Goal: Check status: Check status

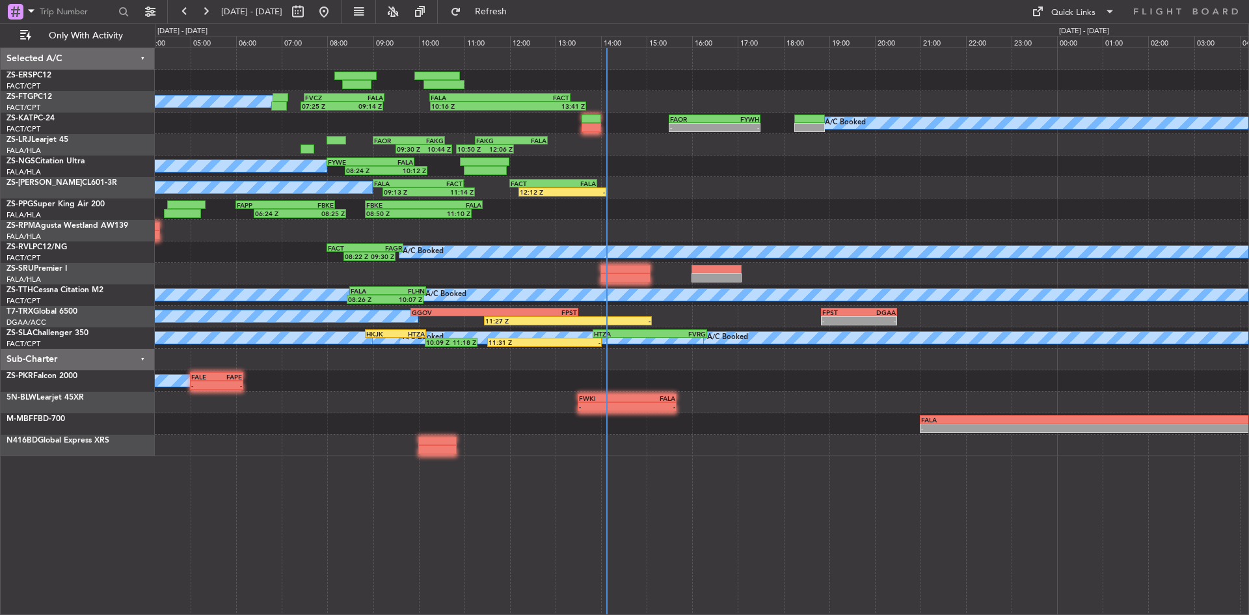
click at [196, 10] on button at bounding box center [205, 11] width 21 height 21
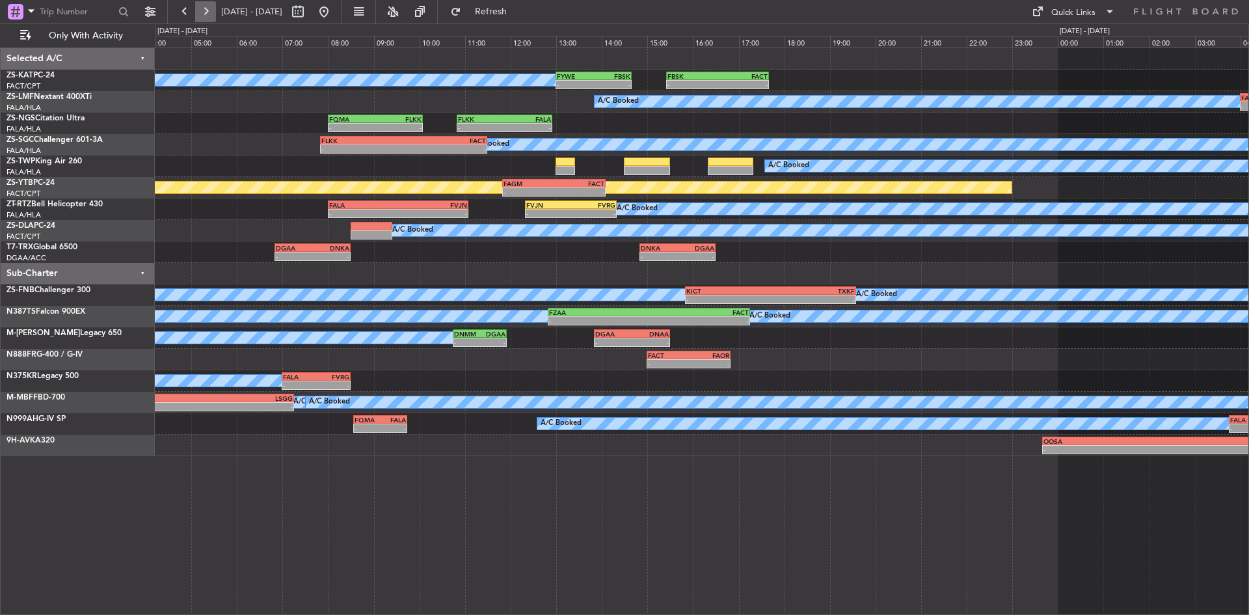
click at [198, 11] on button at bounding box center [205, 11] width 21 height 21
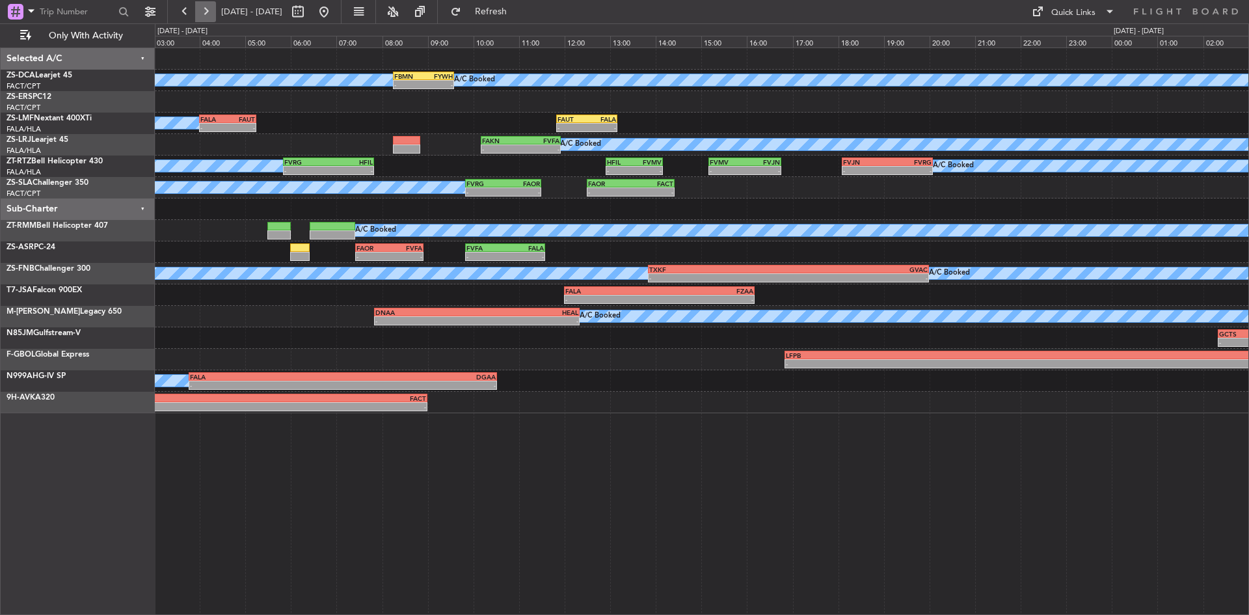
click at [198, 11] on button at bounding box center [205, 11] width 21 height 21
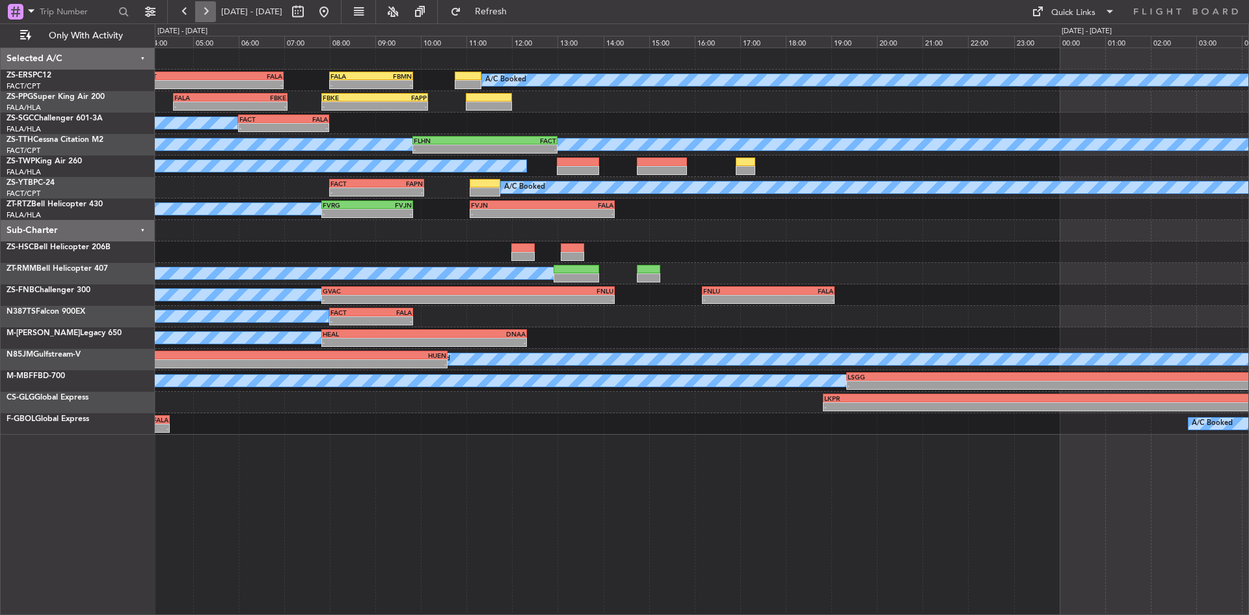
click at [198, 11] on button at bounding box center [205, 11] width 21 height 21
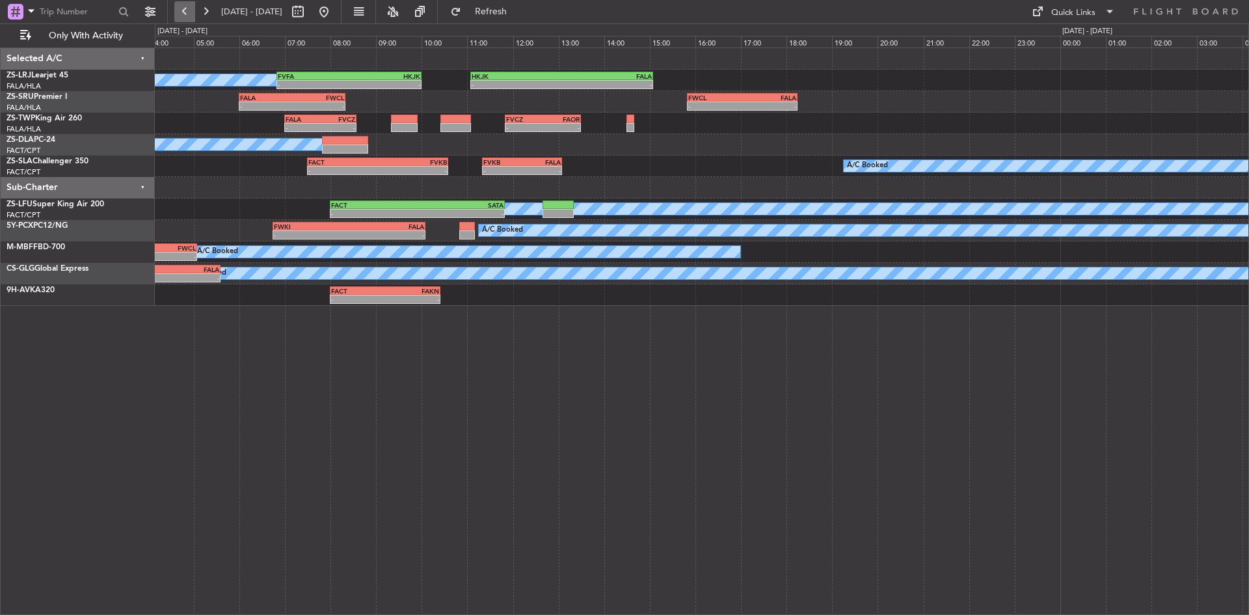
click at [191, 12] on button at bounding box center [184, 11] width 21 height 21
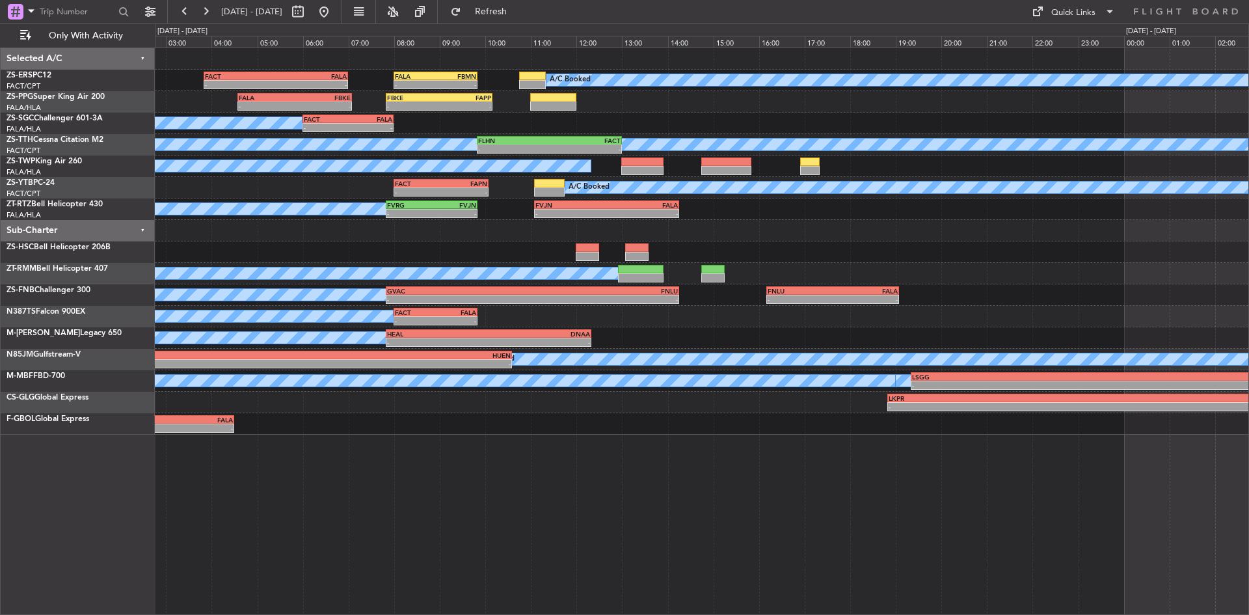
click at [324, 196] on div "A/C Booked FACT 08:00 Z FAPN 10:05 Z - -" at bounding box center [701, 187] width 1093 height 21
click at [334, 11] on button at bounding box center [323, 11] width 21 height 21
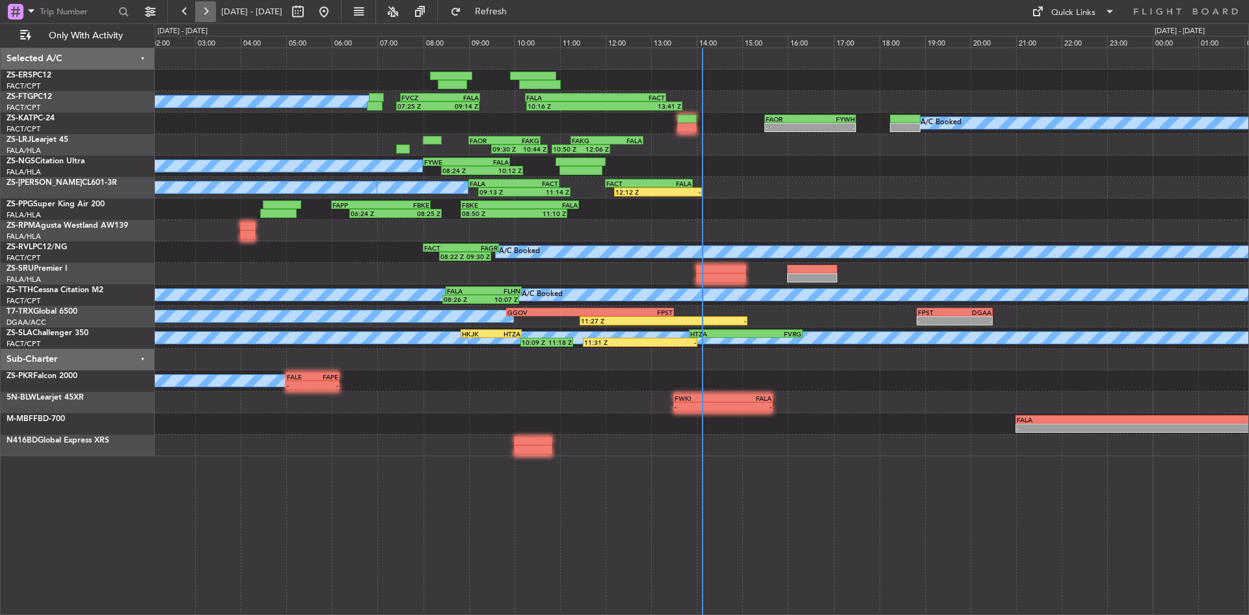
click at [211, 9] on button at bounding box center [205, 11] width 21 height 21
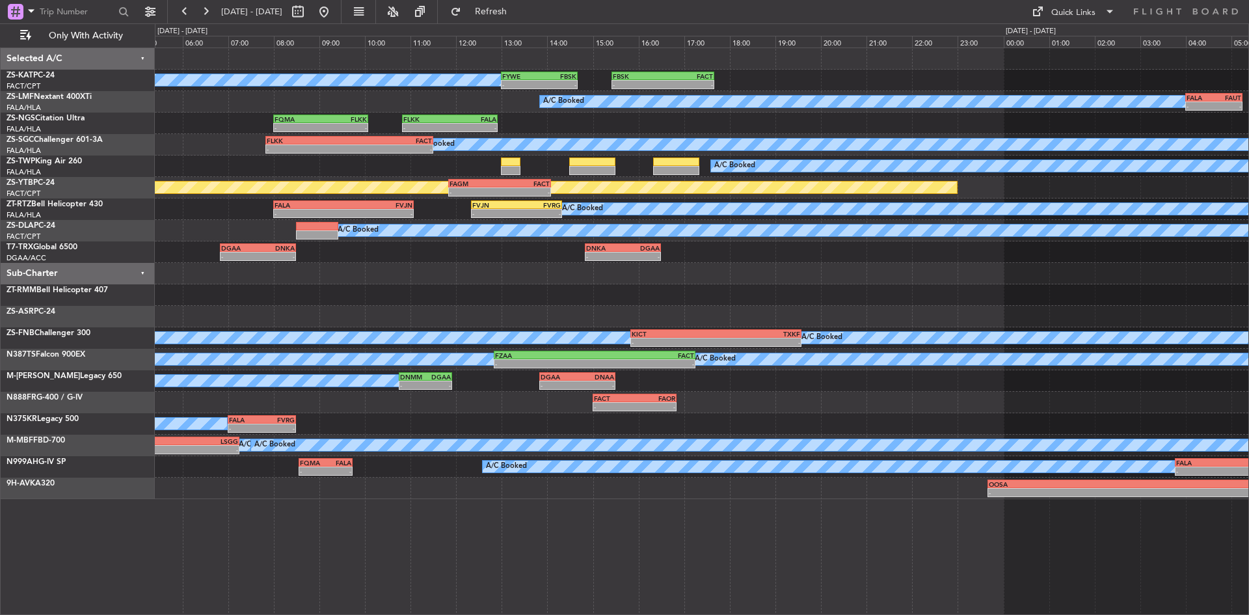
click at [471, 299] on div "A/C Booked" at bounding box center [701, 294] width 1093 height 21
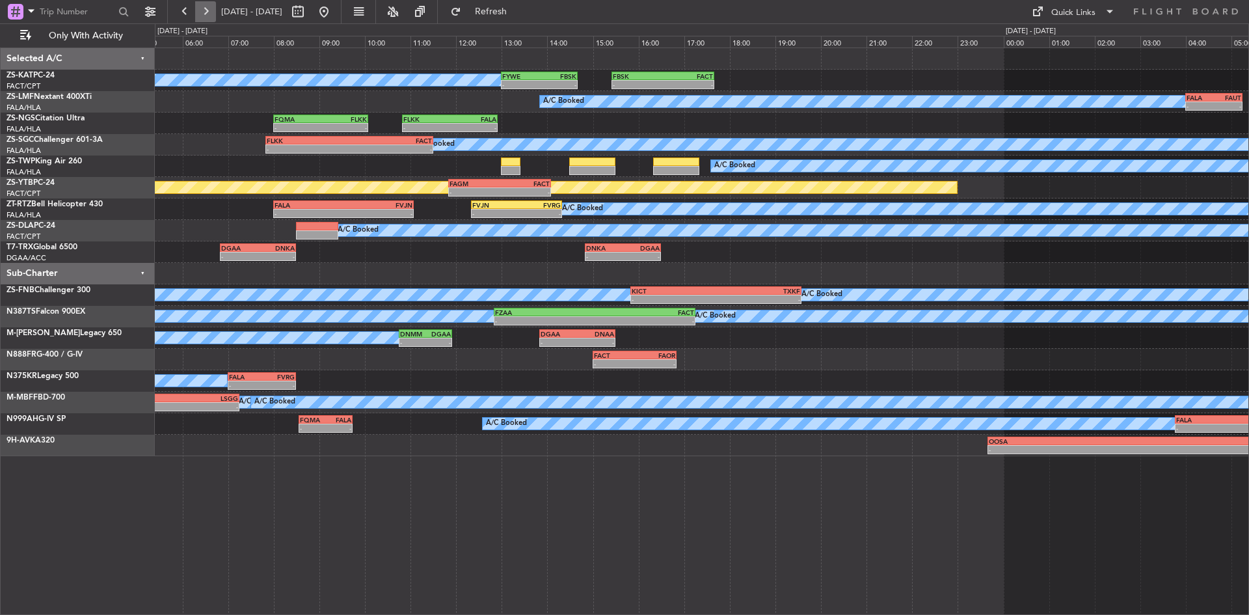
click at [211, 6] on button at bounding box center [205, 11] width 21 height 21
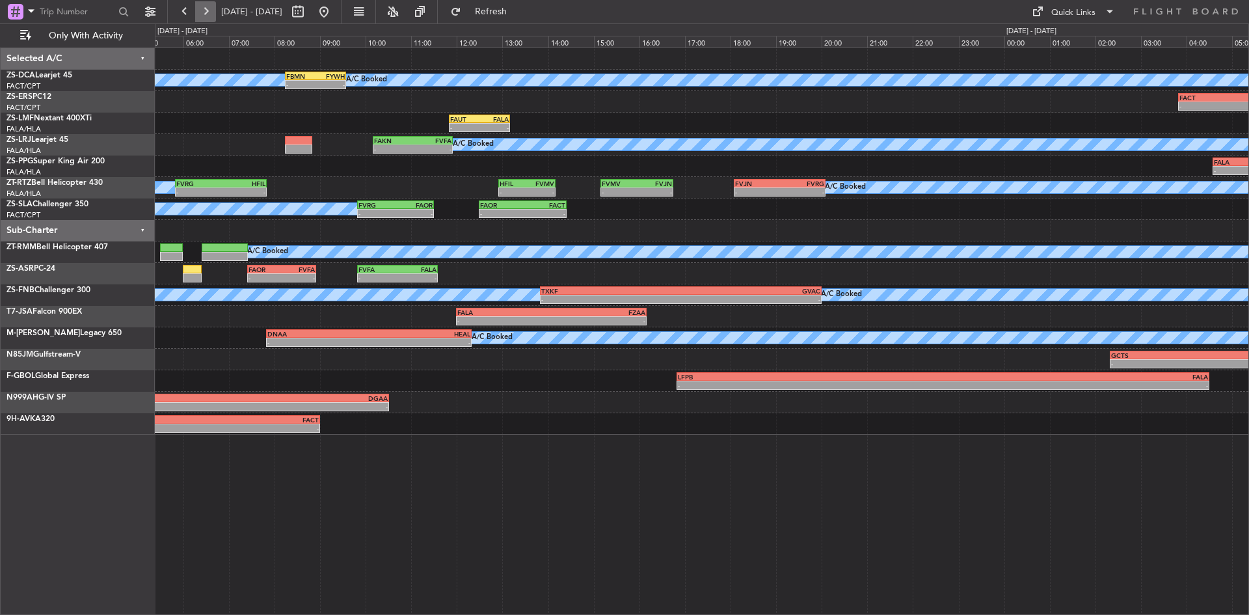
click at [204, 21] on button at bounding box center [205, 11] width 21 height 21
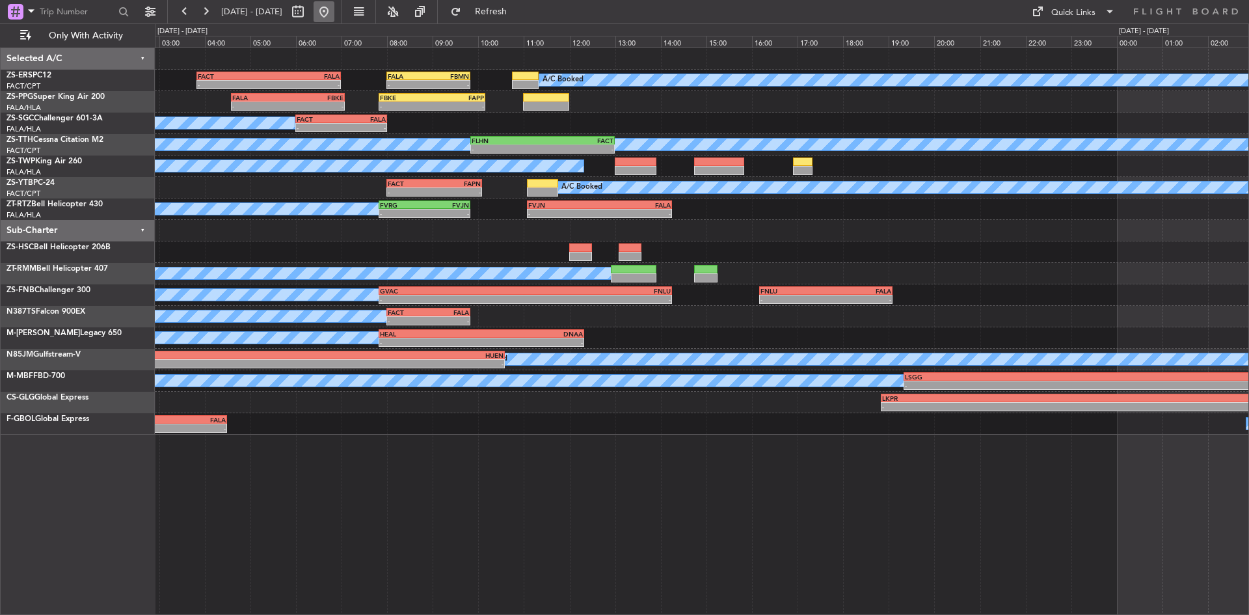
click at [334, 18] on button at bounding box center [323, 11] width 21 height 21
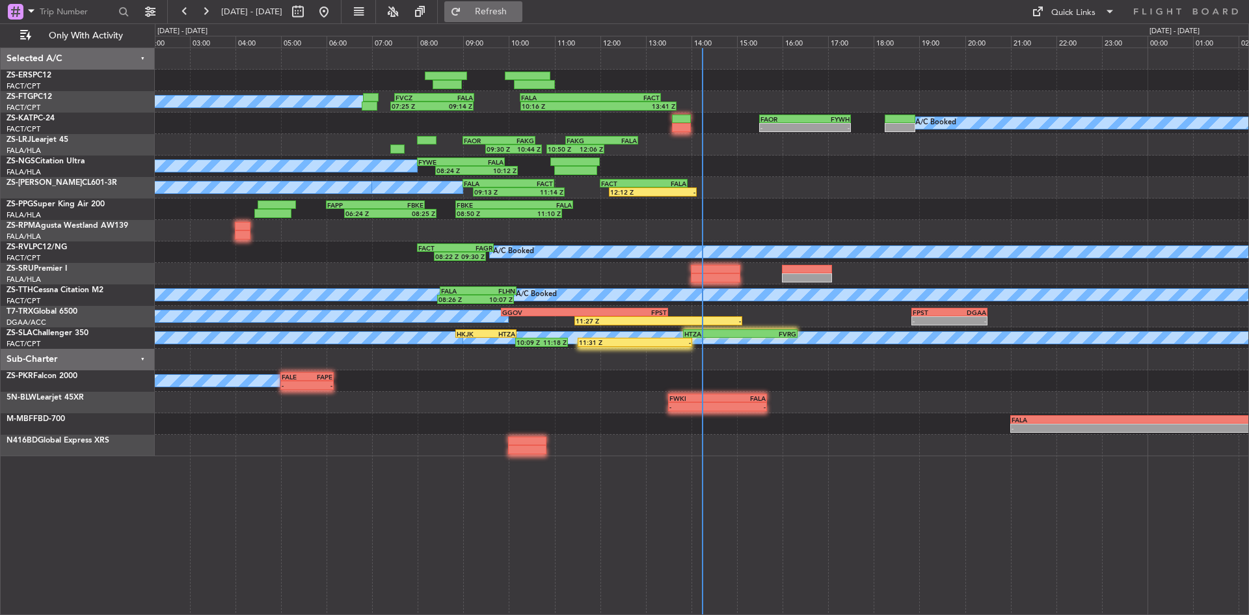
click at [518, 3] on button "Refresh" at bounding box center [483, 11] width 78 height 21
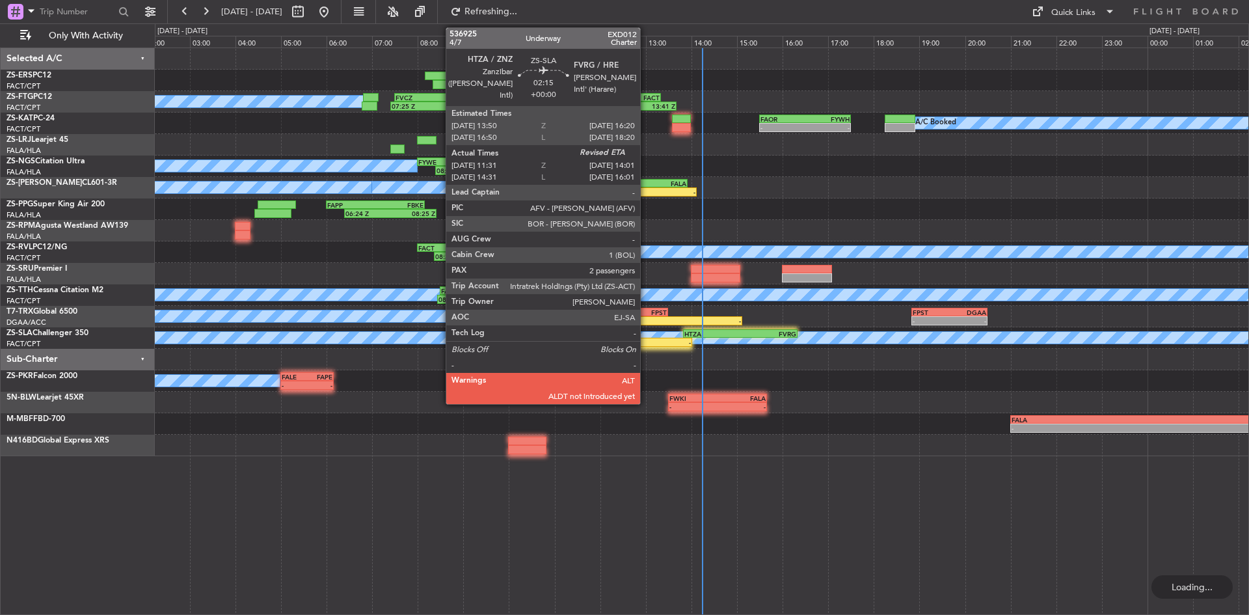
click at [646, 343] on div "-" at bounding box center [663, 342] width 56 height 8
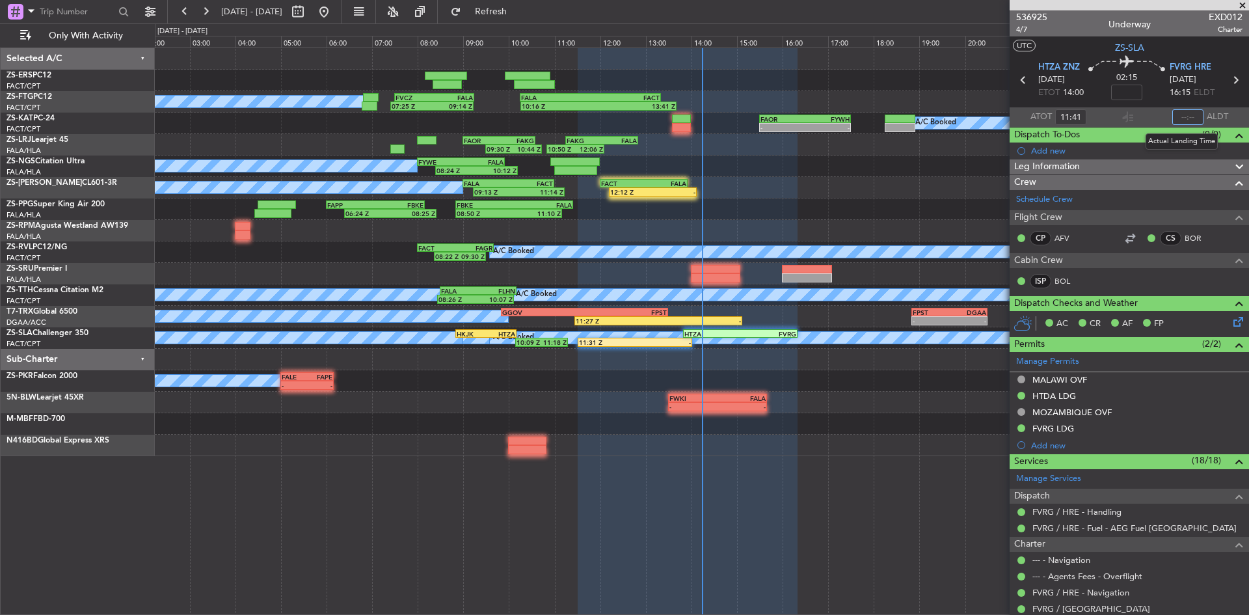
click at [1172, 119] on input "text" at bounding box center [1187, 117] width 31 height 16
type input "14:05"
click at [1243, 5] on span at bounding box center [1242, 6] width 13 height 12
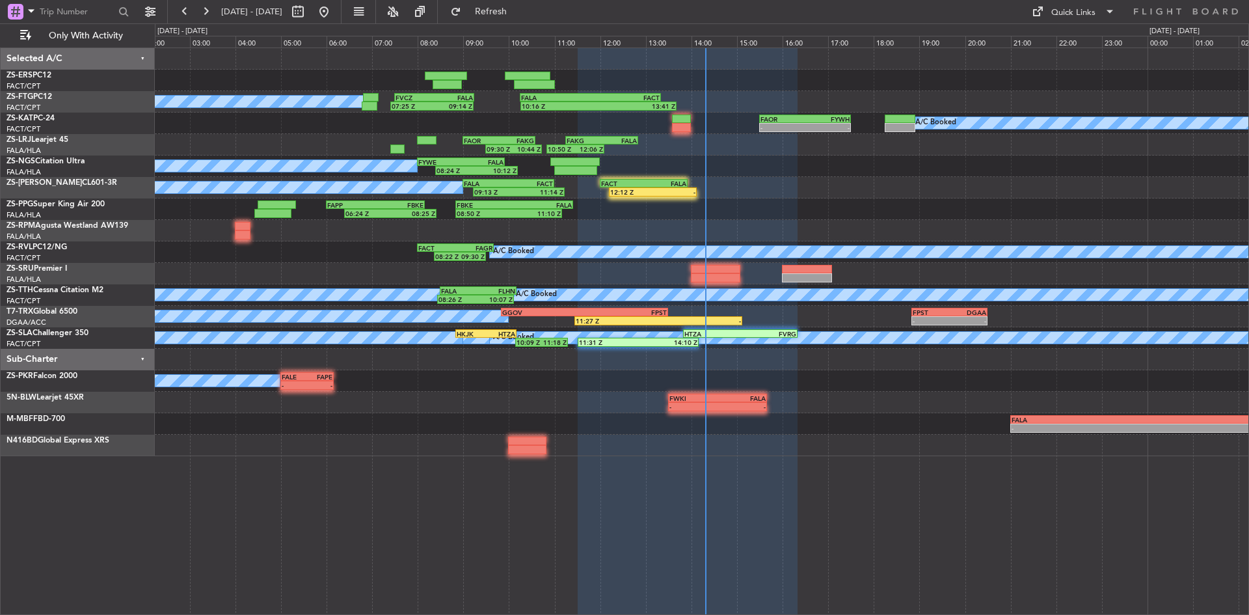
type input "0"
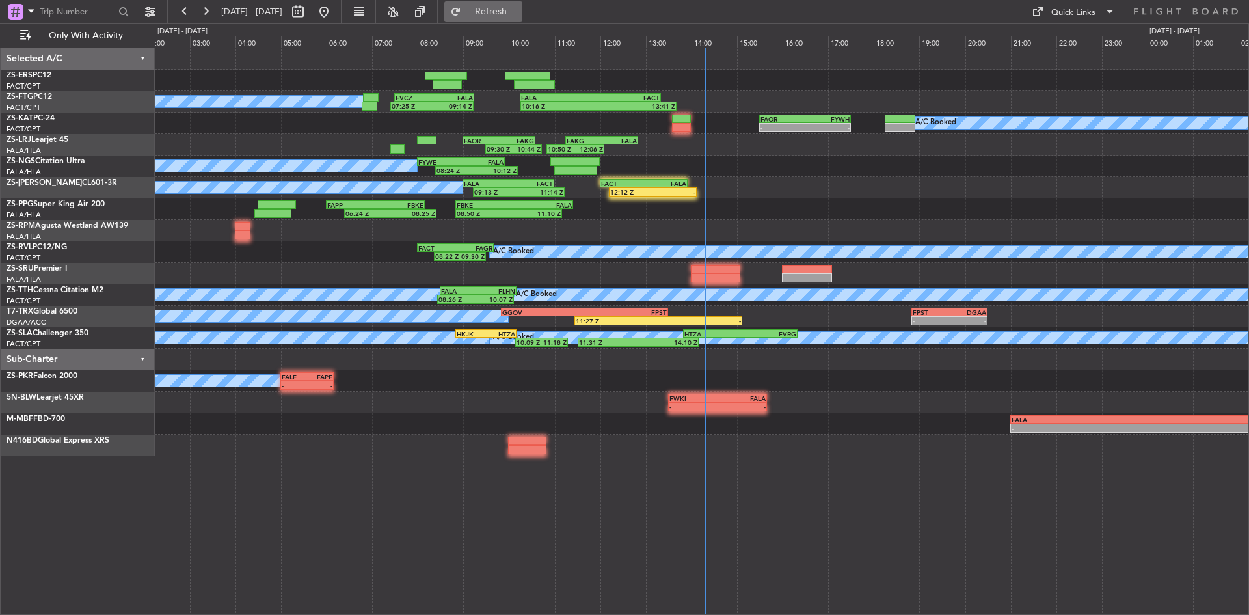
click at [516, 16] on button "Refresh" at bounding box center [483, 11] width 78 height 21
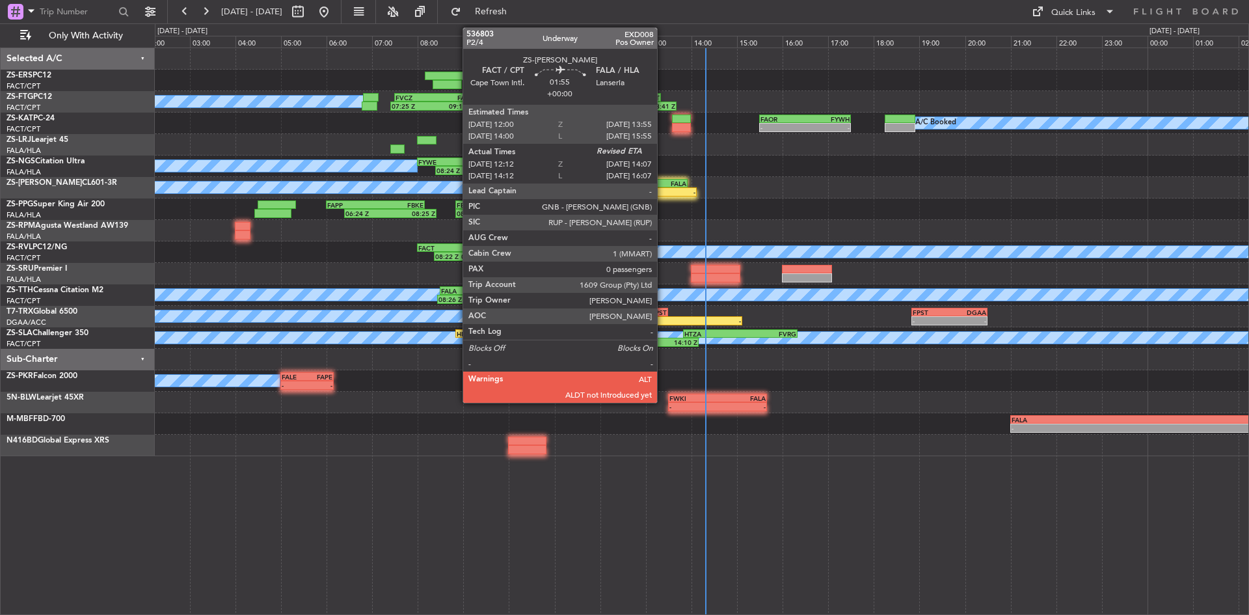
click at [663, 189] on div "-" at bounding box center [673, 192] width 42 height 8
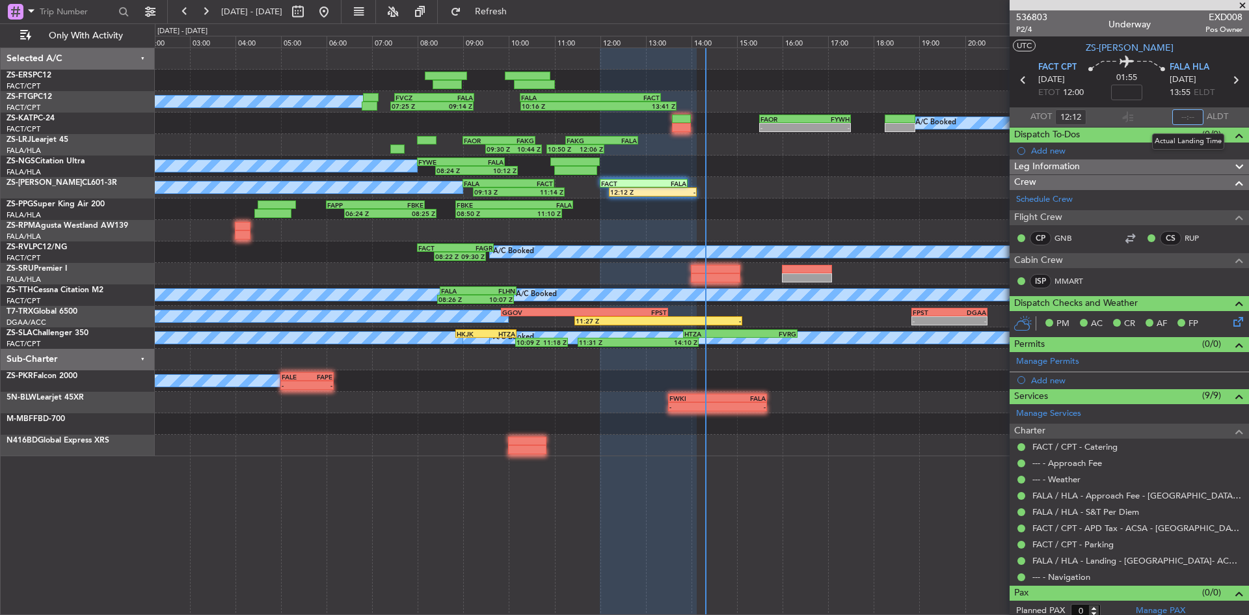
click at [1177, 117] on input "text" at bounding box center [1187, 117] width 31 height 16
type input "13:55"
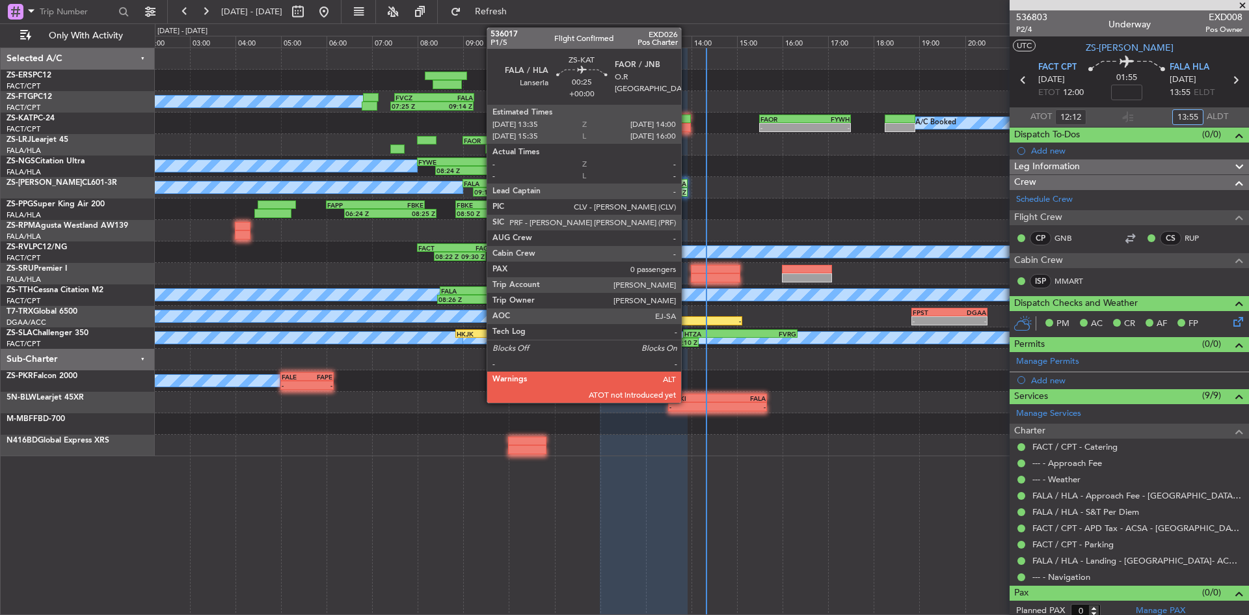
click at [687, 128] on div at bounding box center [682, 127] width 20 height 9
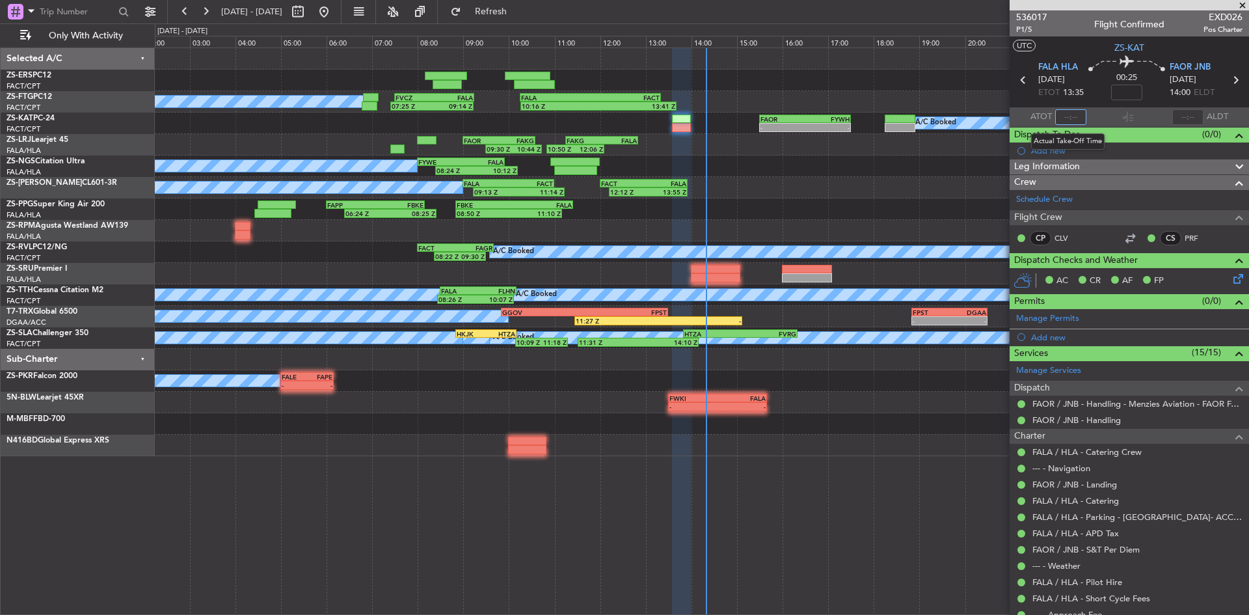
click at [1068, 117] on input "text" at bounding box center [1070, 117] width 31 height 16
type input "13:57"
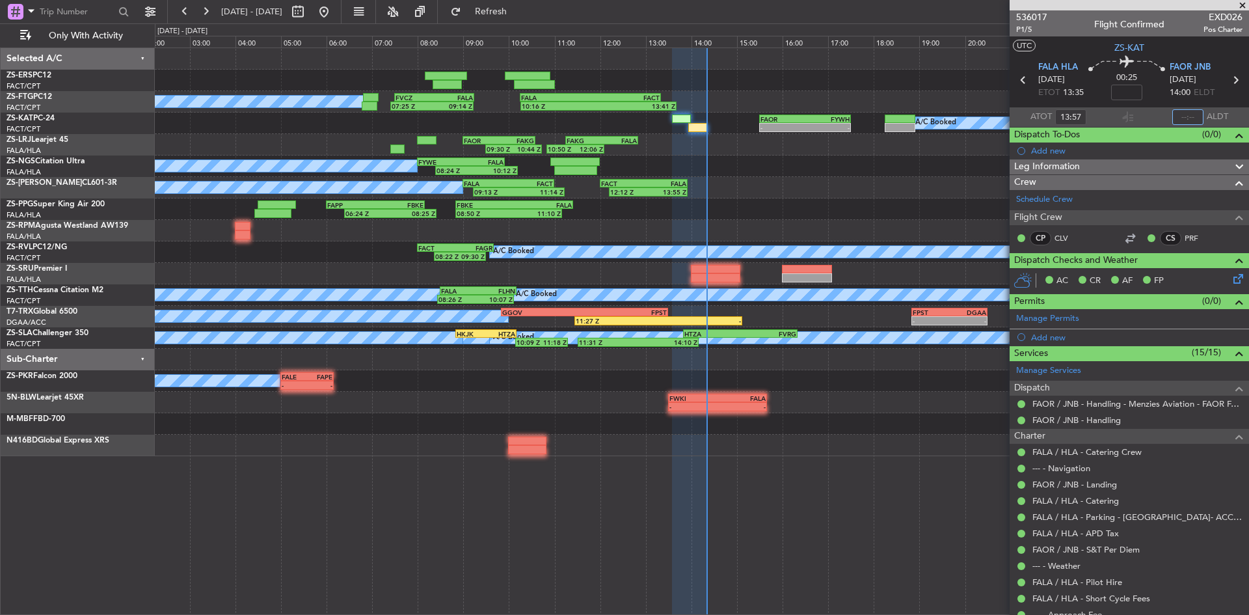
click at [1173, 112] on input "text" at bounding box center [1187, 117] width 31 height 16
type input "14:19"
click at [1248, 6] on span at bounding box center [1242, 6] width 13 height 12
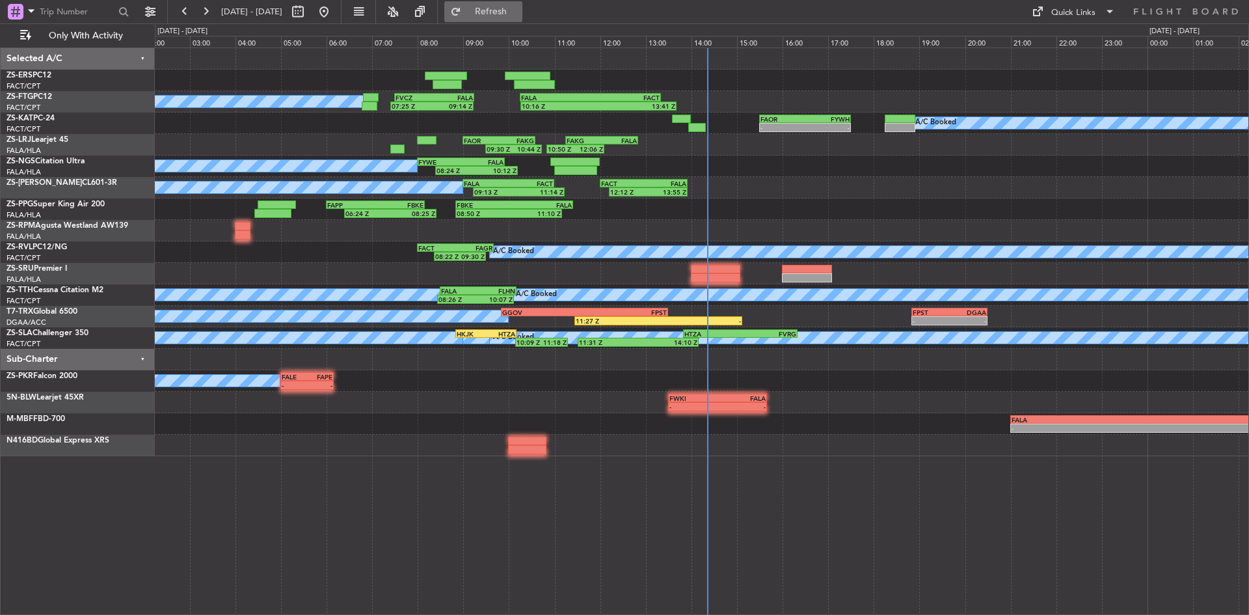
click at [499, 20] on button "Refresh" at bounding box center [483, 11] width 78 height 21
click at [213, 12] on button at bounding box center [205, 11] width 21 height 21
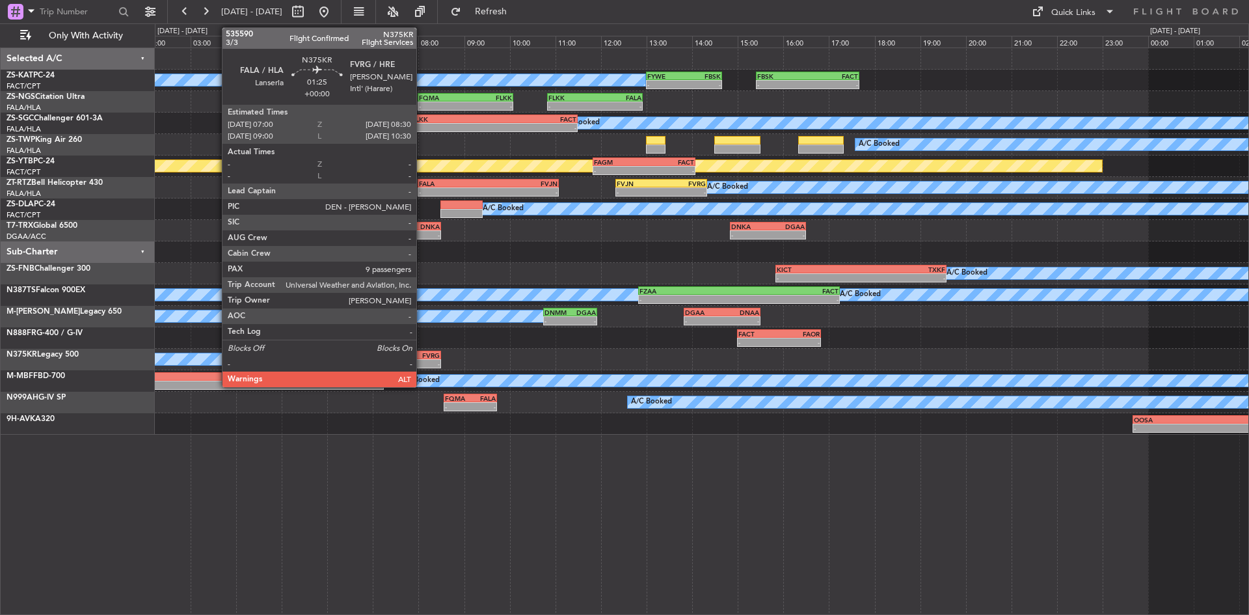
click at [422, 354] on div "FVRG" at bounding box center [422, 355] width 33 height 8
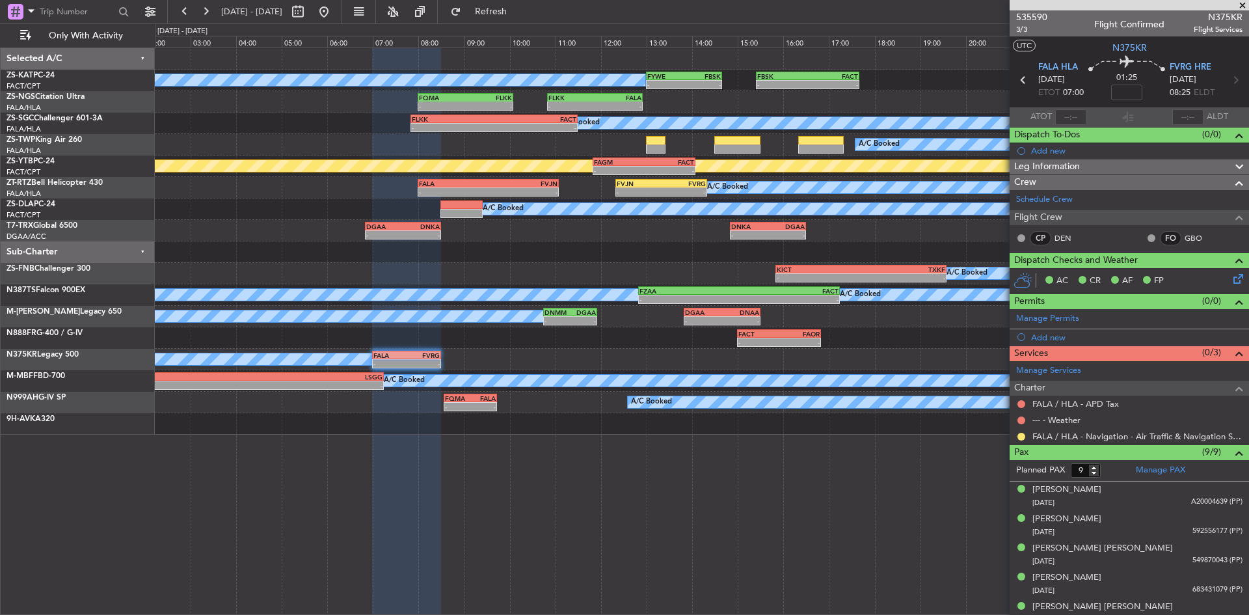
scroll to position [129, 0]
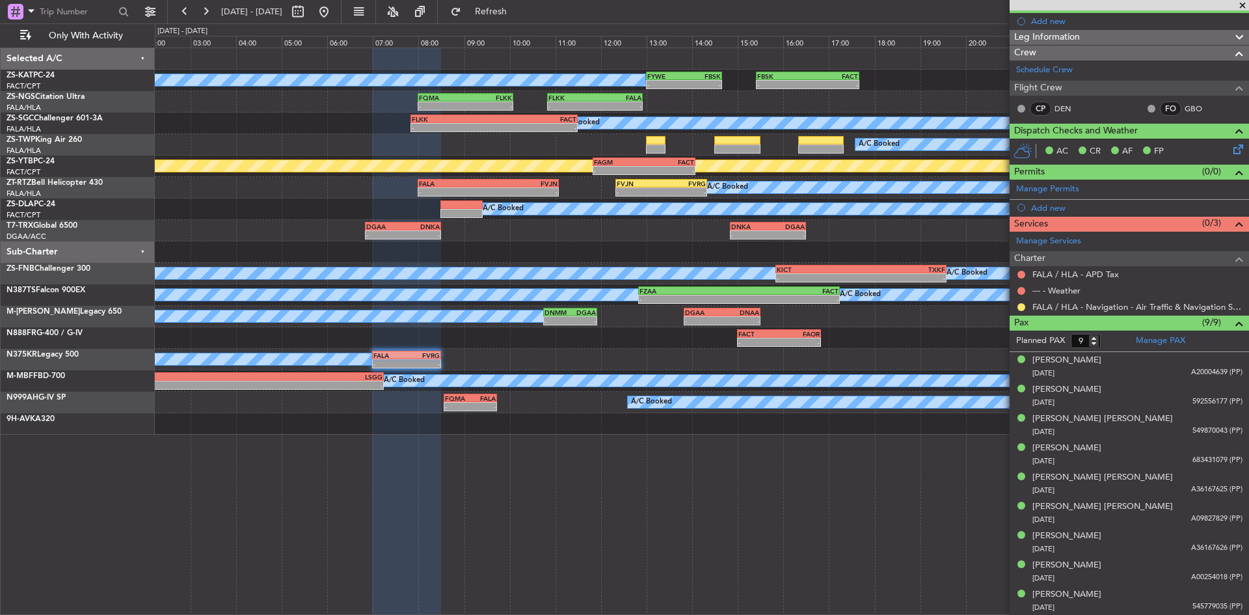
click at [1239, 7] on span at bounding box center [1242, 6] width 13 height 12
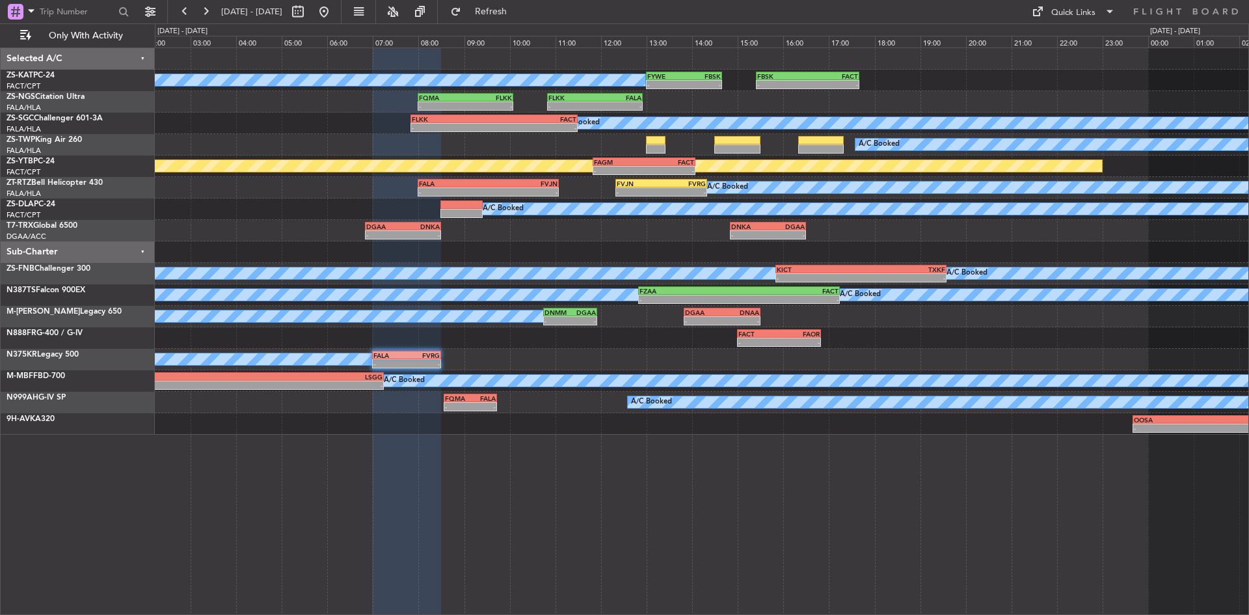
type input "0"
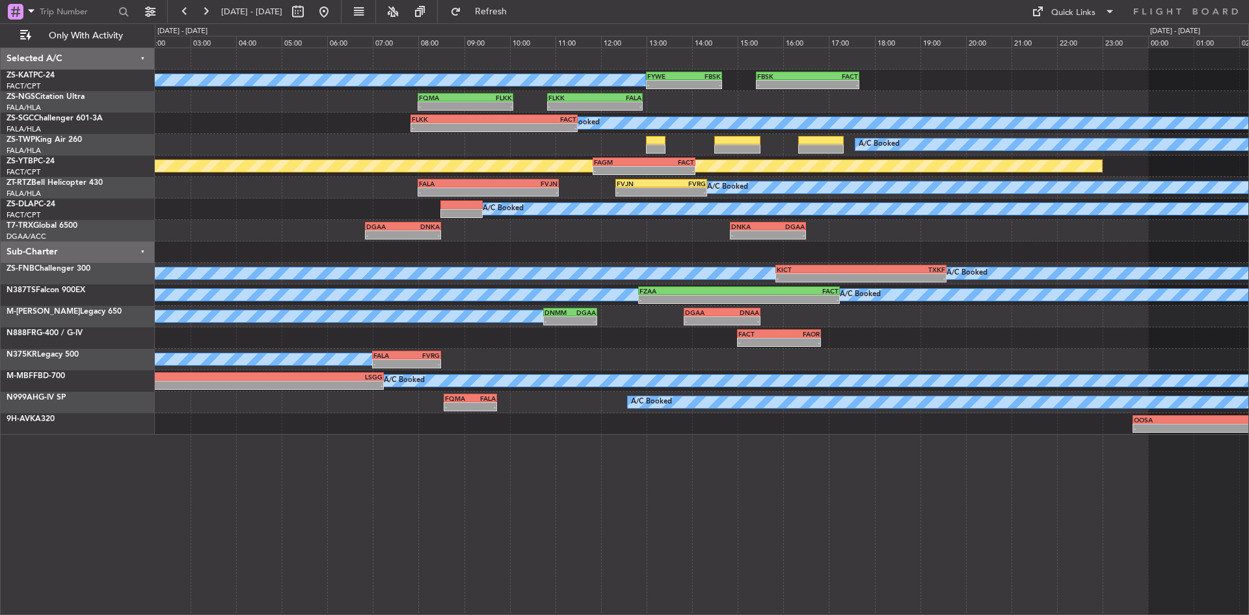
scroll to position [0, 0]
click at [204, 14] on button at bounding box center [205, 11] width 21 height 21
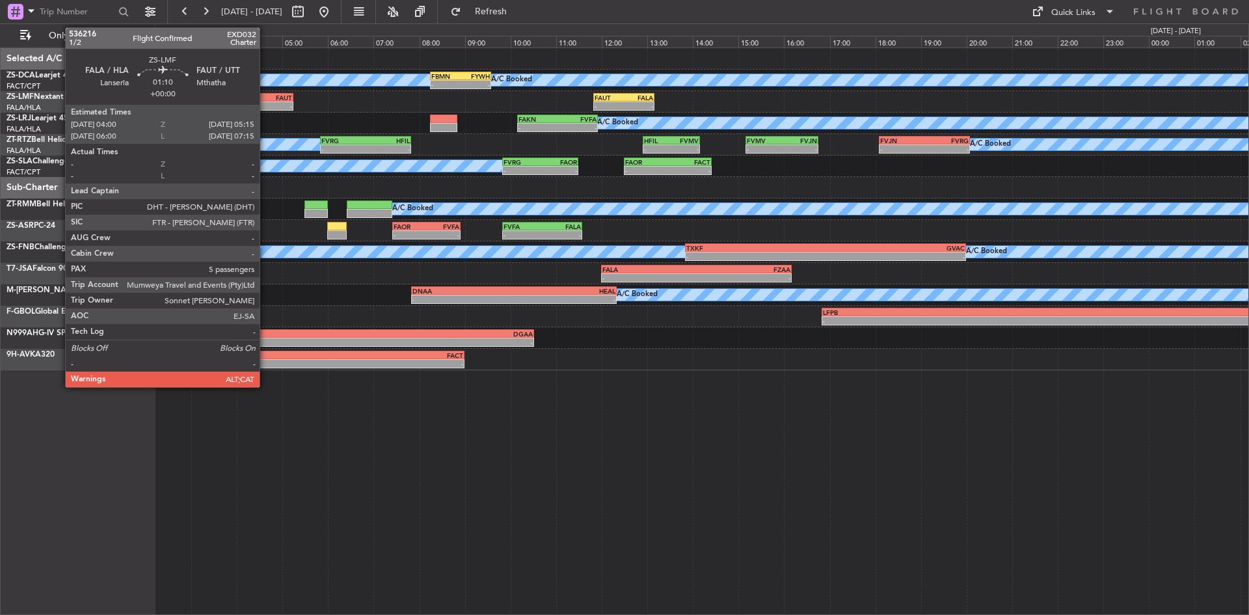
click at [265, 109] on div "-" at bounding box center [278, 106] width 27 height 8
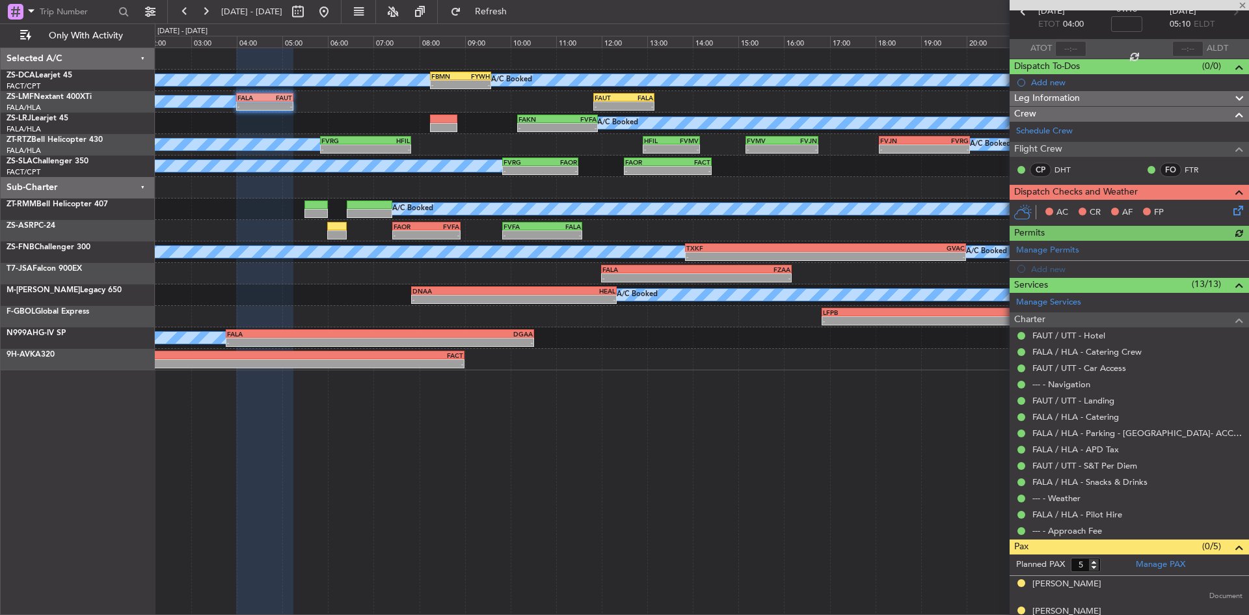
scroll to position [167, 0]
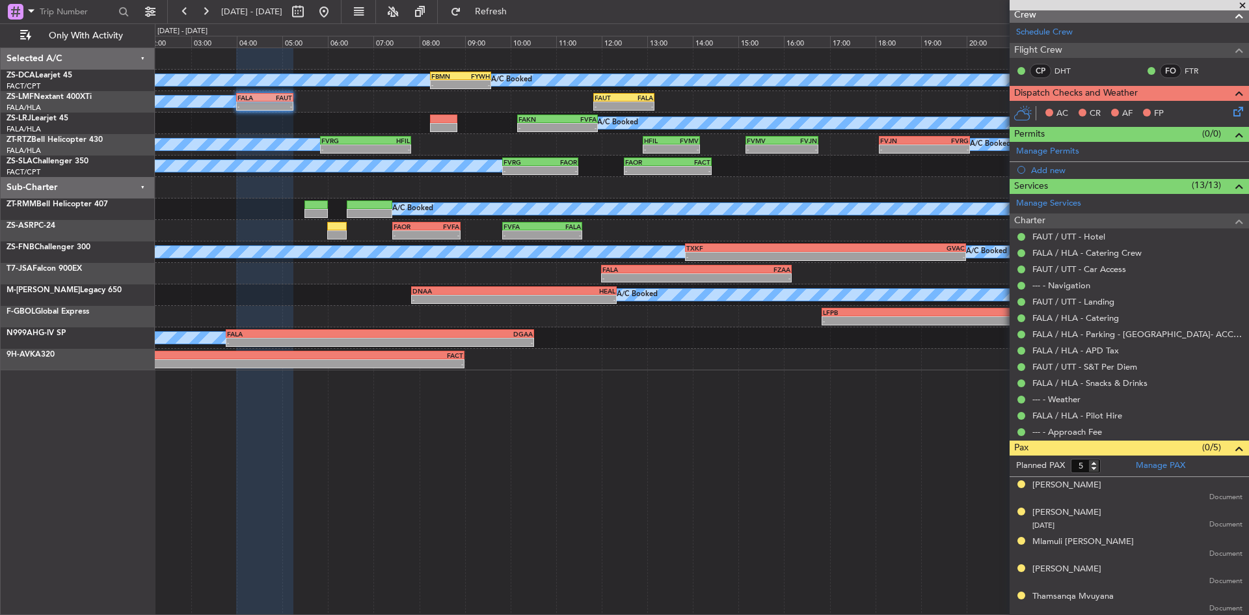
drag, startPoint x: 1241, startPoint y: 5, endPoint x: 1113, endPoint y: 35, distance: 131.6
click at [1241, 5] on span at bounding box center [1242, 6] width 13 height 12
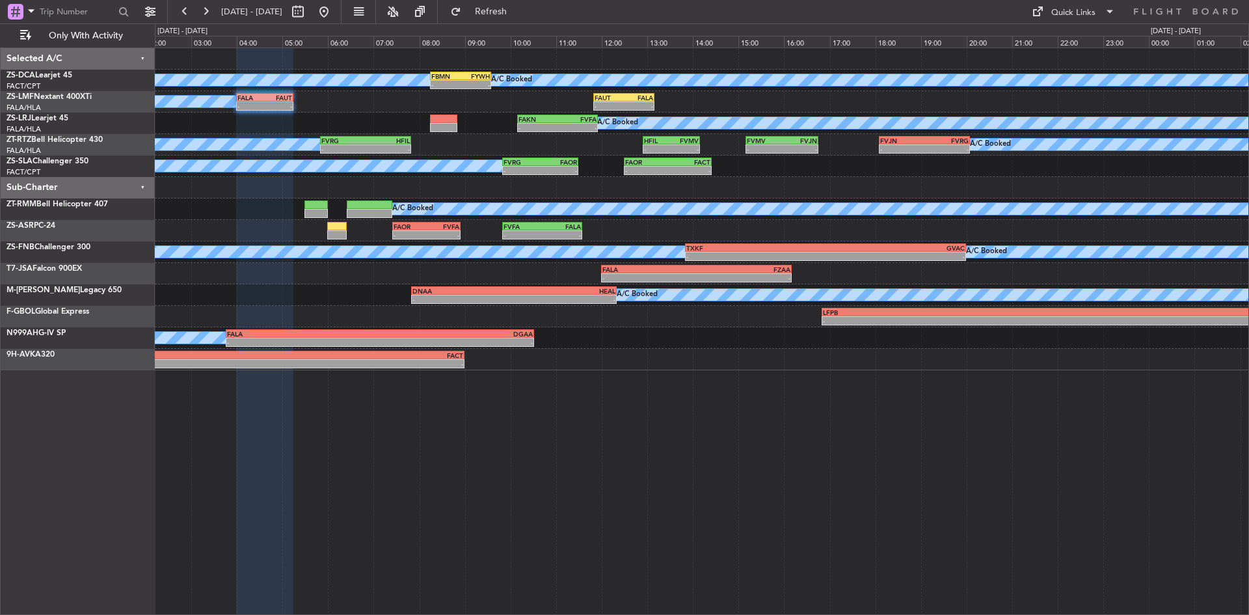
type input "0"
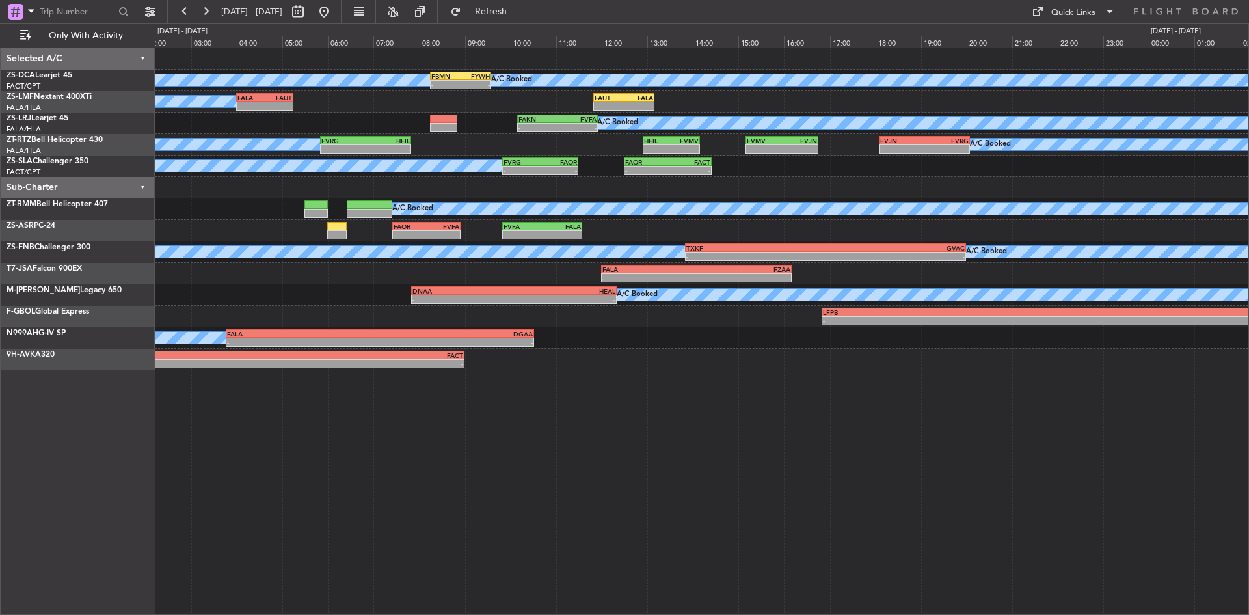
click at [216, 7] on span "[DATE] - [DATE]" at bounding box center [252, 11] width 72 height 21
click at [212, 7] on button at bounding box center [205, 11] width 21 height 21
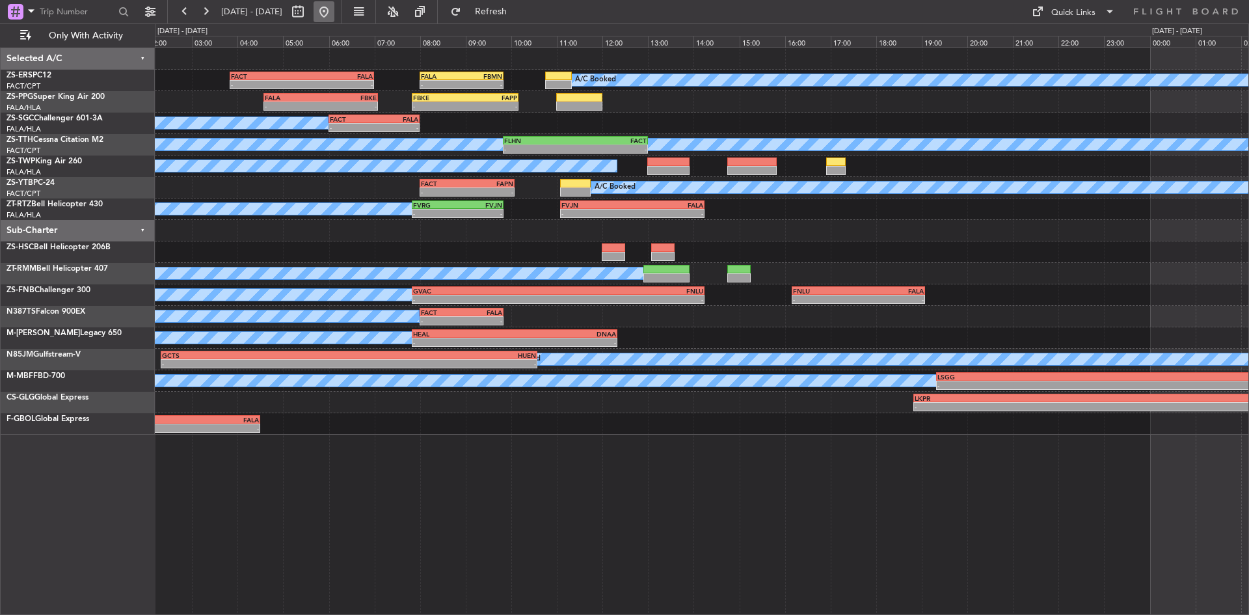
click at [334, 12] on button at bounding box center [323, 11] width 21 height 21
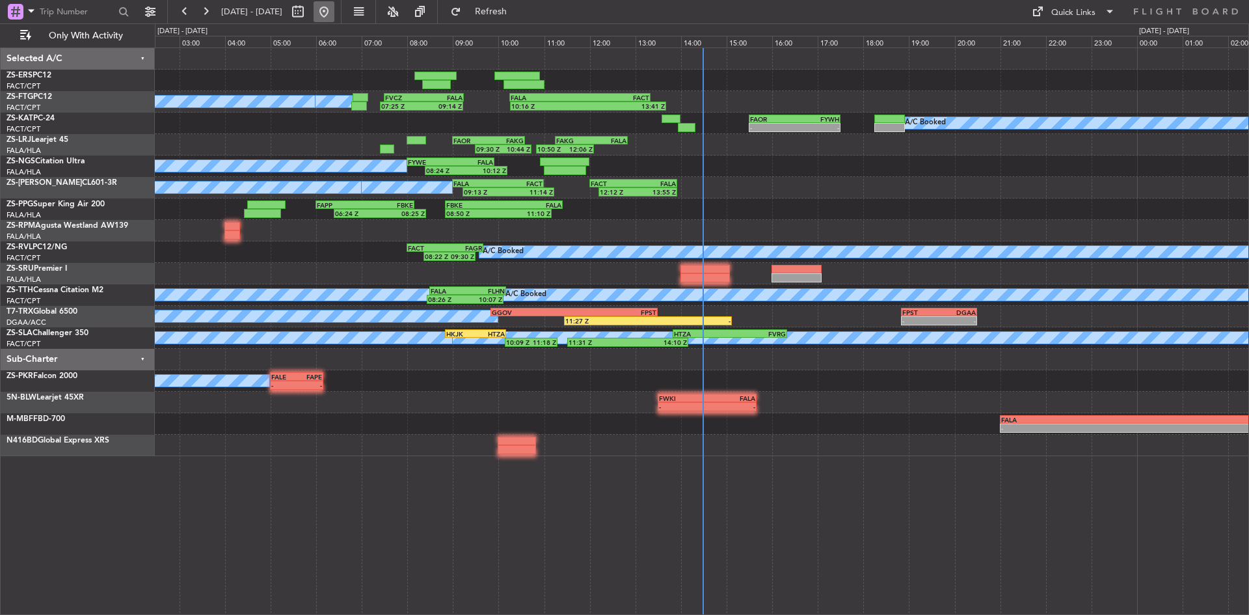
click at [334, 11] on button at bounding box center [323, 11] width 21 height 21
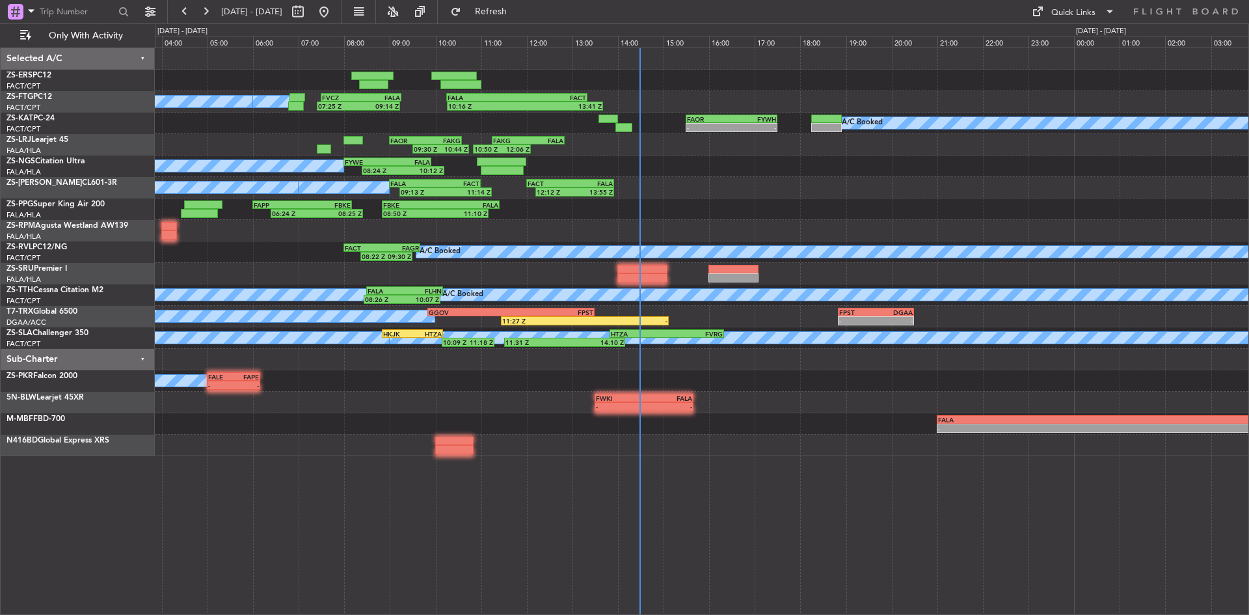
click at [648, 210] on div "FALA 10:15 Z FACT 13:20 Z 10:16 Z 13:41 Z 07:25 Z 09:14 Z FVCZ 07:30 Z FALA 09:…" at bounding box center [701, 252] width 1093 height 408
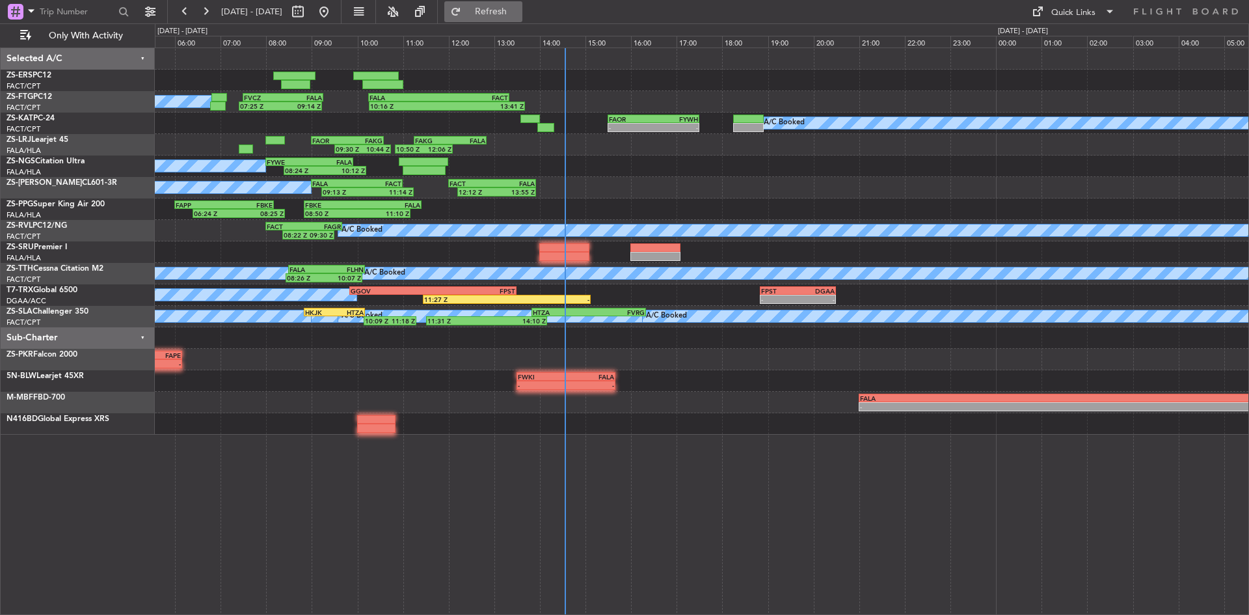
click at [498, 17] on button "Refresh" at bounding box center [483, 11] width 78 height 21
click at [206, 7] on button at bounding box center [205, 11] width 21 height 21
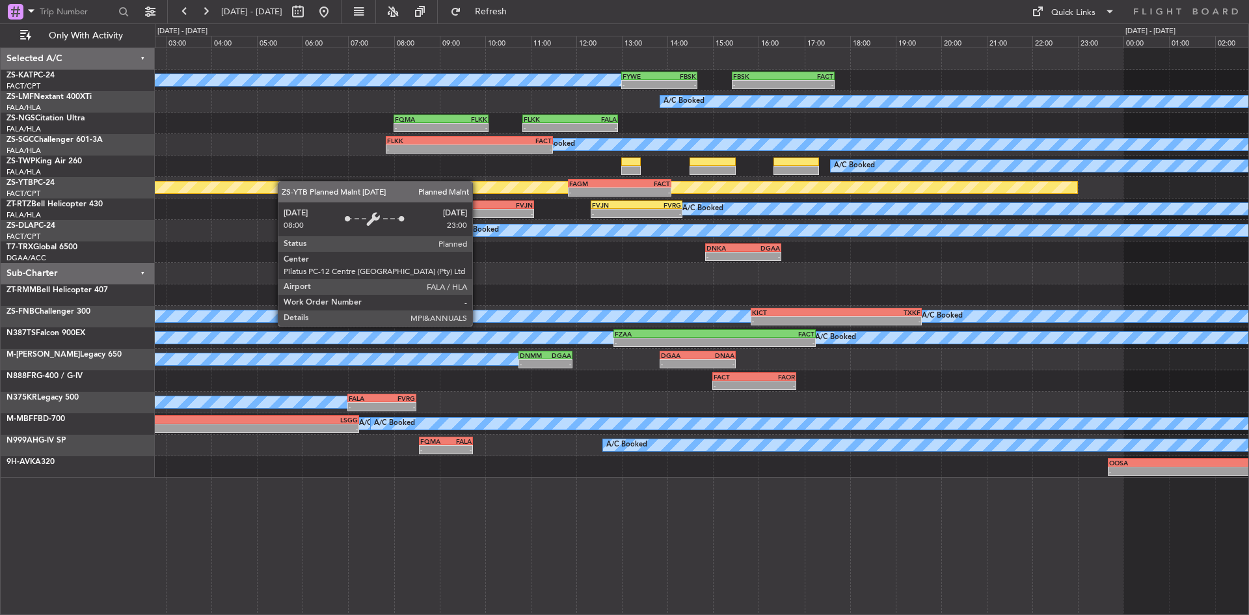
click at [386, 192] on div "A/C Booked A/C Booked - - FYWE 13:00 Z FBSK 14:40 Z - - FBSK 15:25 Z FACT 17:40…" at bounding box center [701, 262] width 1093 height 429
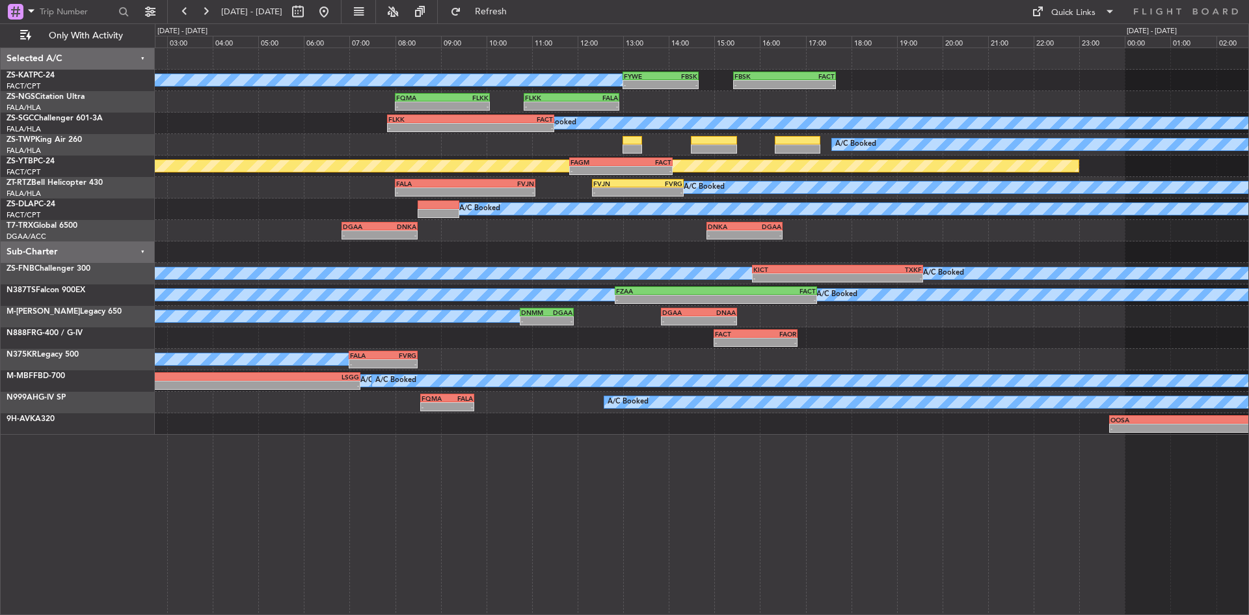
click at [451, 158] on div "A/C Booked A/C Booked - - FYWE 13:00 Z FBSK 14:40 Z - - FBSK 15:25 Z FACT 17:40…" at bounding box center [701, 241] width 1093 height 386
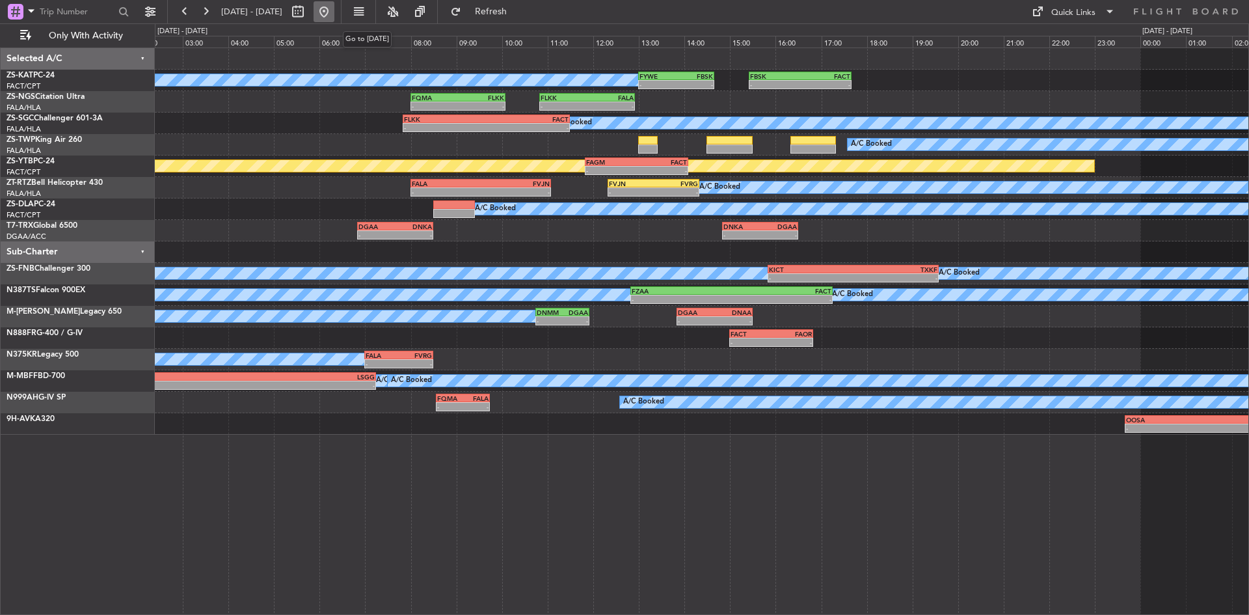
click at [334, 9] on button at bounding box center [323, 11] width 21 height 21
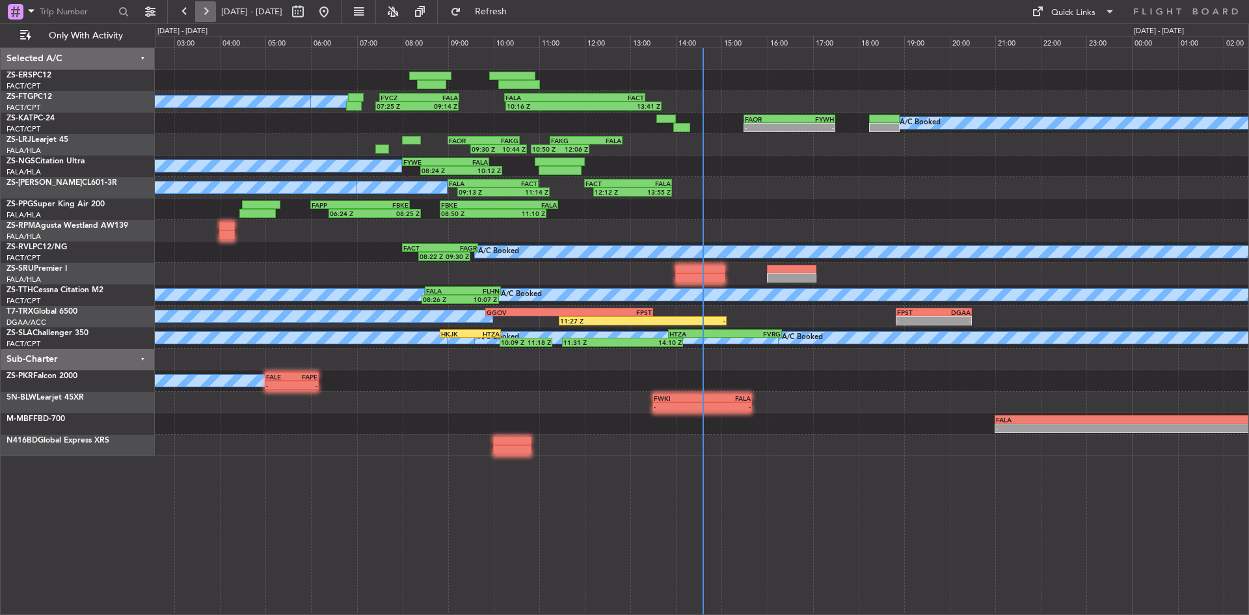
click at [210, 10] on button at bounding box center [205, 11] width 21 height 21
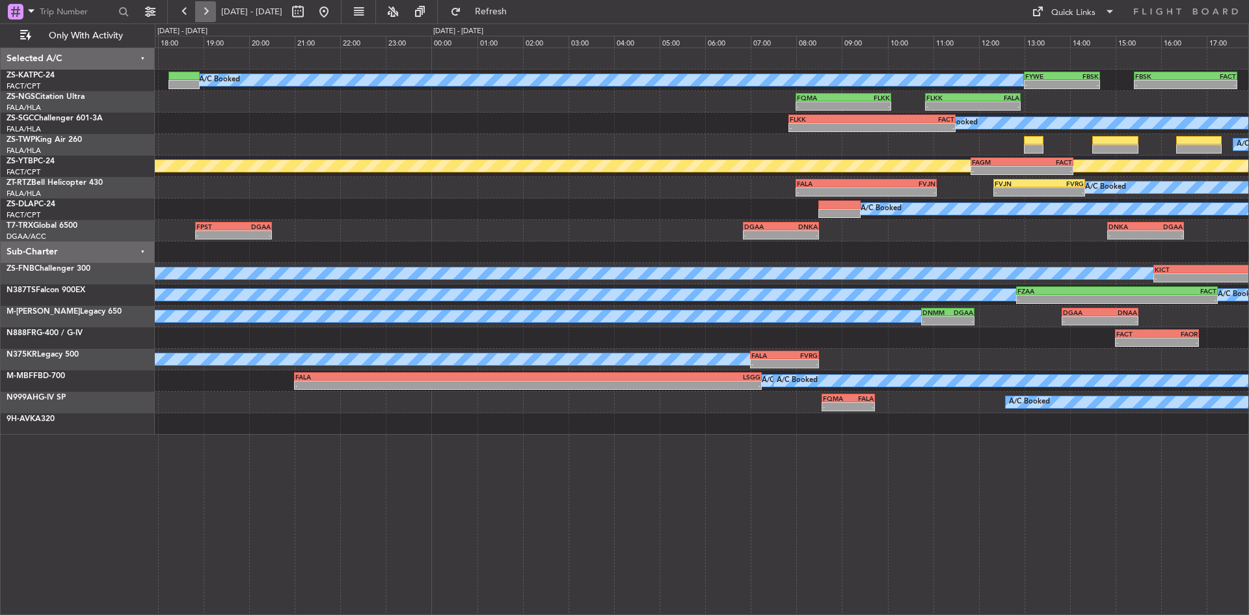
click at [210, 10] on button at bounding box center [205, 11] width 21 height 21
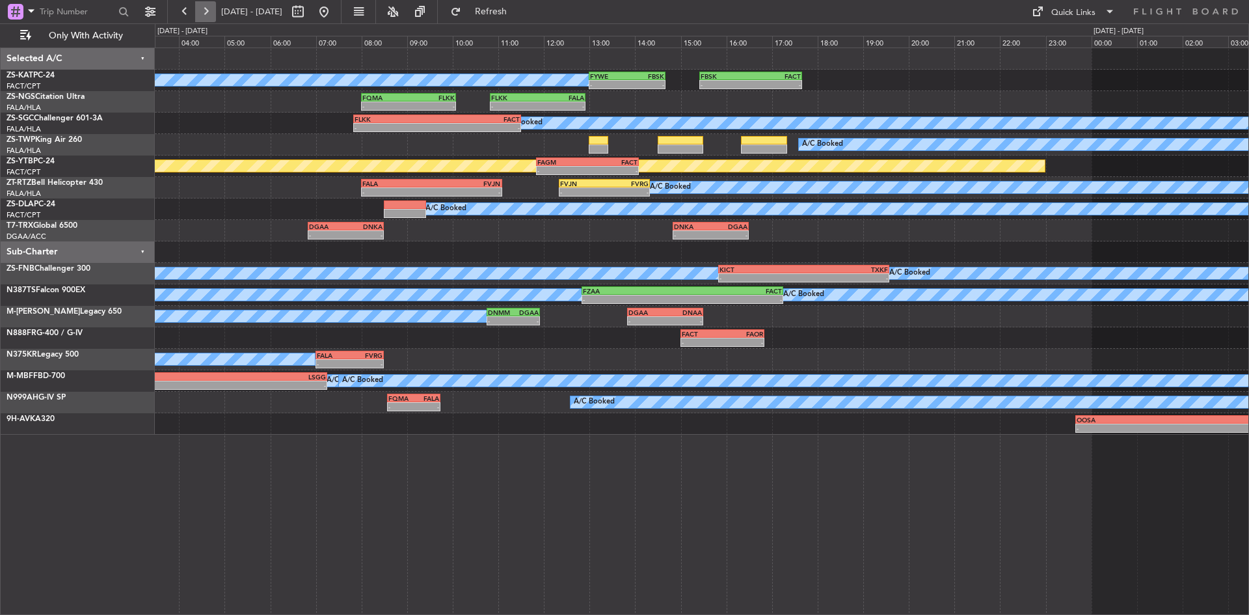
click at [210, 10] on button at bounding box center [205, 11] width 21 height 21
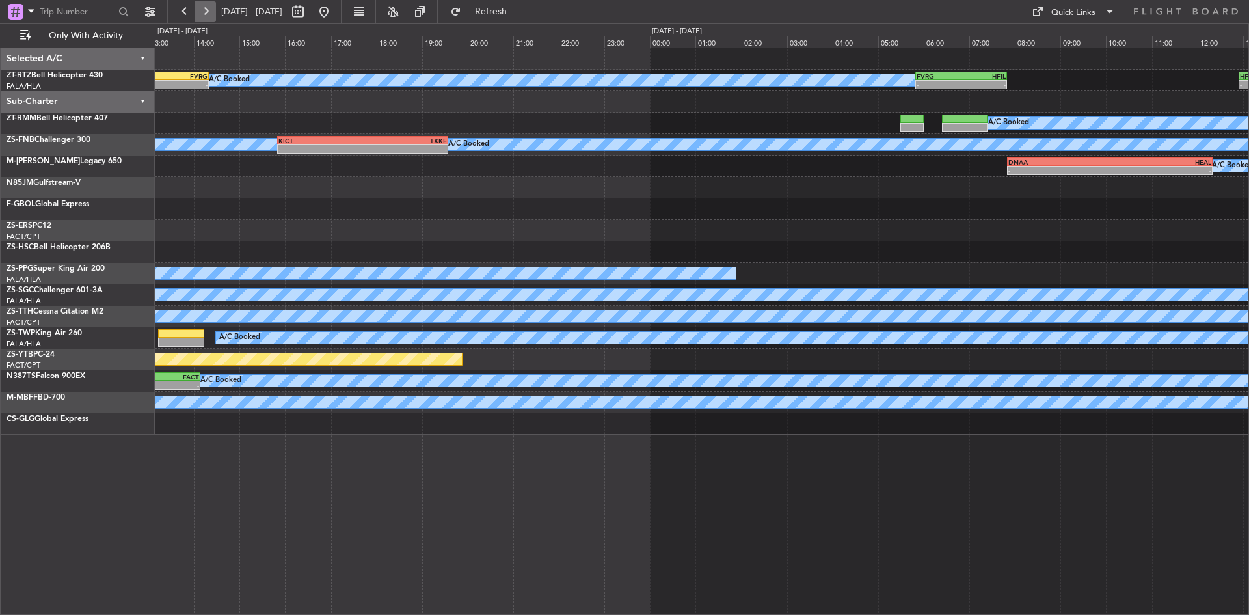
click at [210, 10] on button at bounding box center [205, 11] width 21 height 21
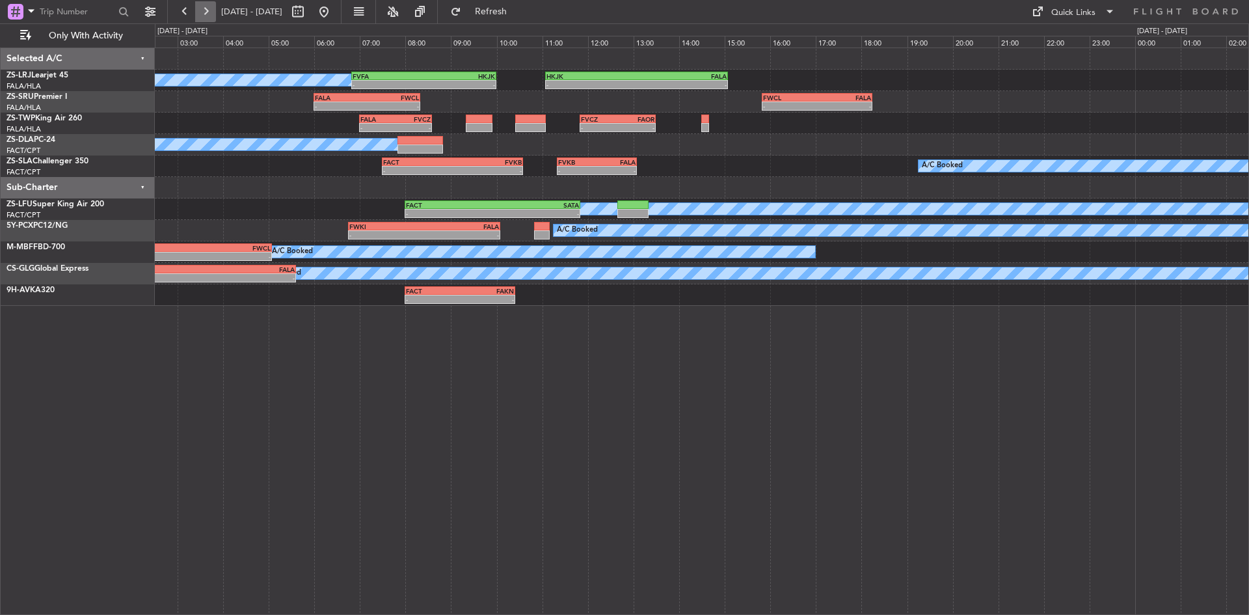
click at [210, 10] on button at bounding box center [205, 11] width 21 height 21
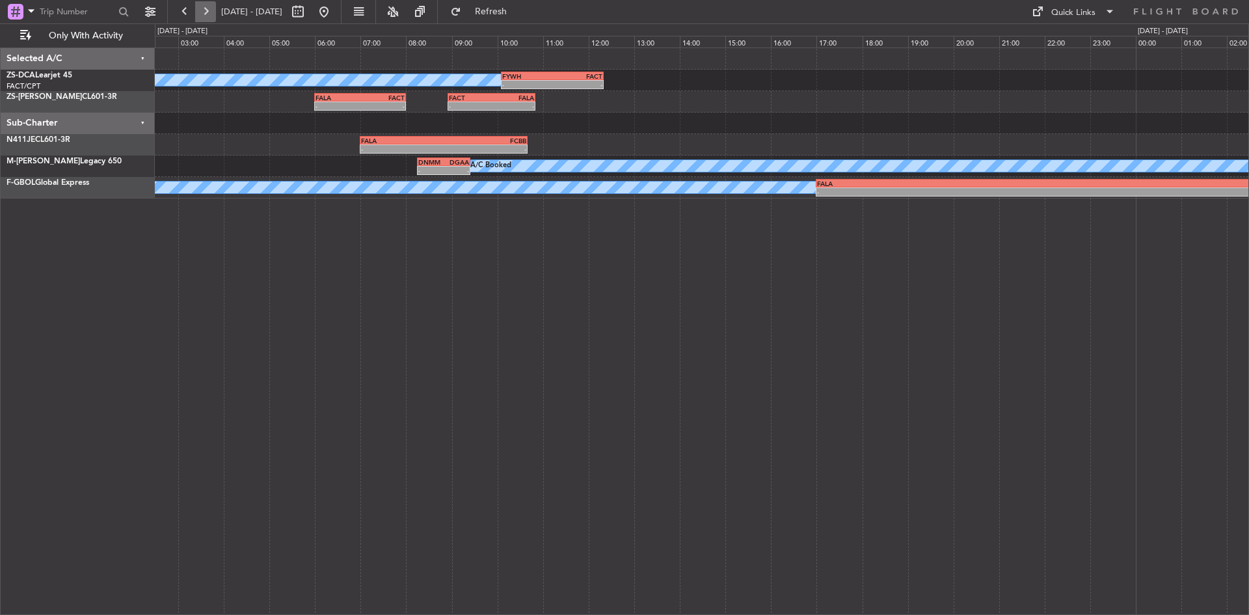
click at [210, 10] on button at bounding box center [205, 11] width 21 height 21
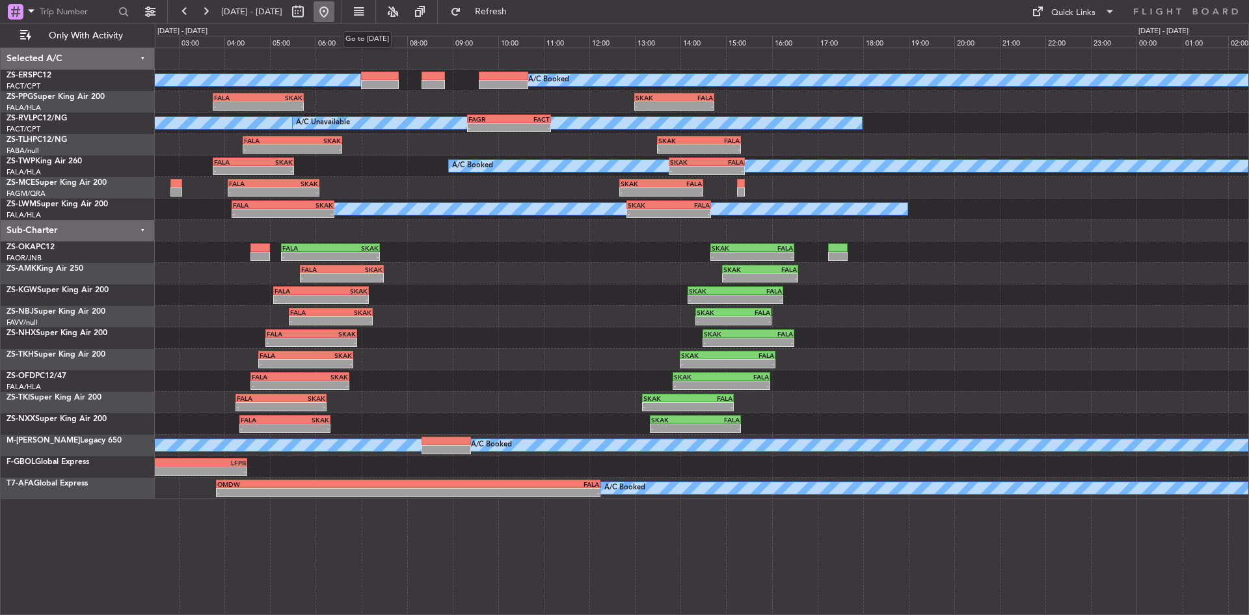
click at [334, 8] on button at bounding box center [323, 11] width 21 height 21
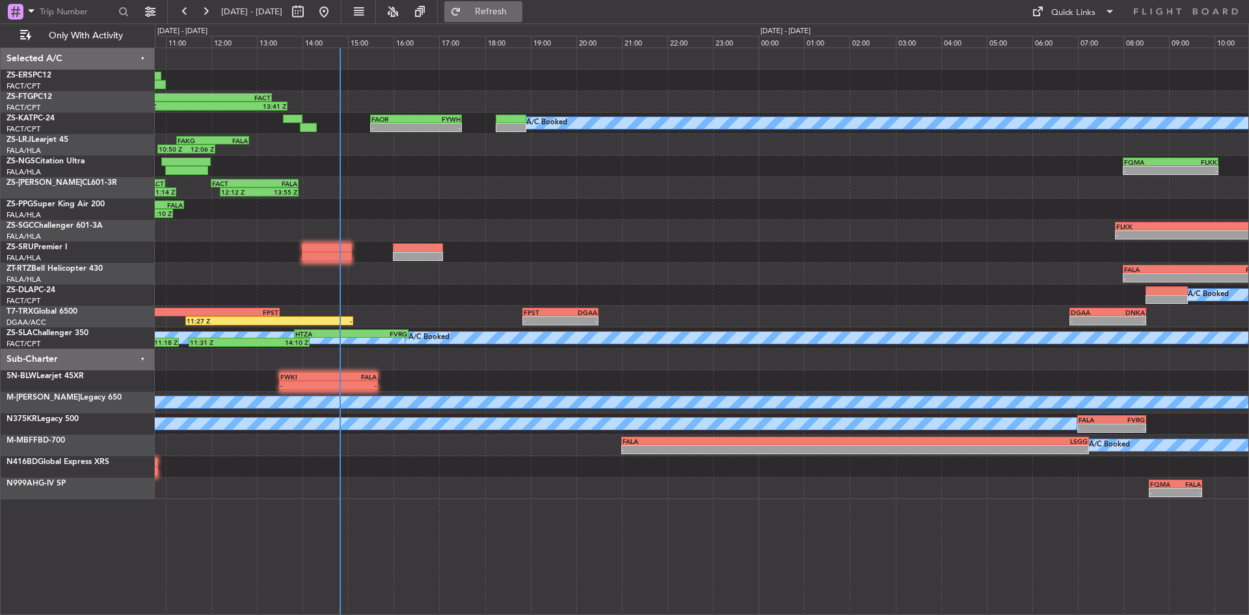
click at [522, 5] on button "Refresh" at bounding box center [483, 11] width 78 height 21
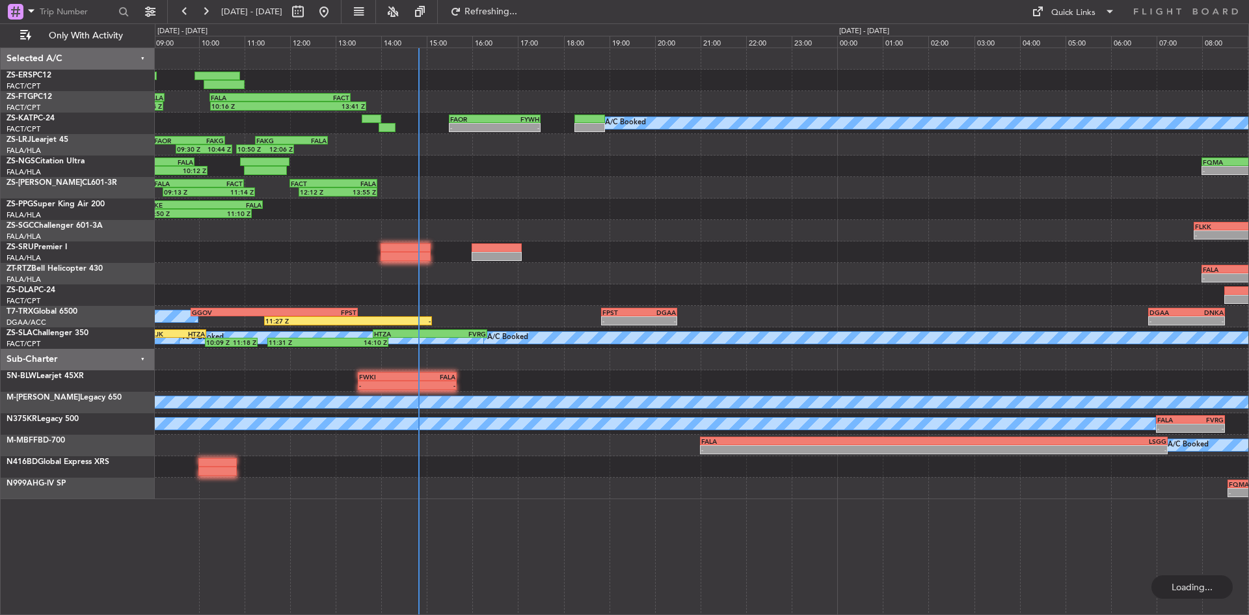
click at [590, 209] on div "10:16 Z 13:41 Z FALA 10:15 Z FACT 13:20 Z 07:25 Z 09:14 Z FVCZ 07:30 Z FALA 09:…" at bounding box center [701, 273] width 1093 height 451
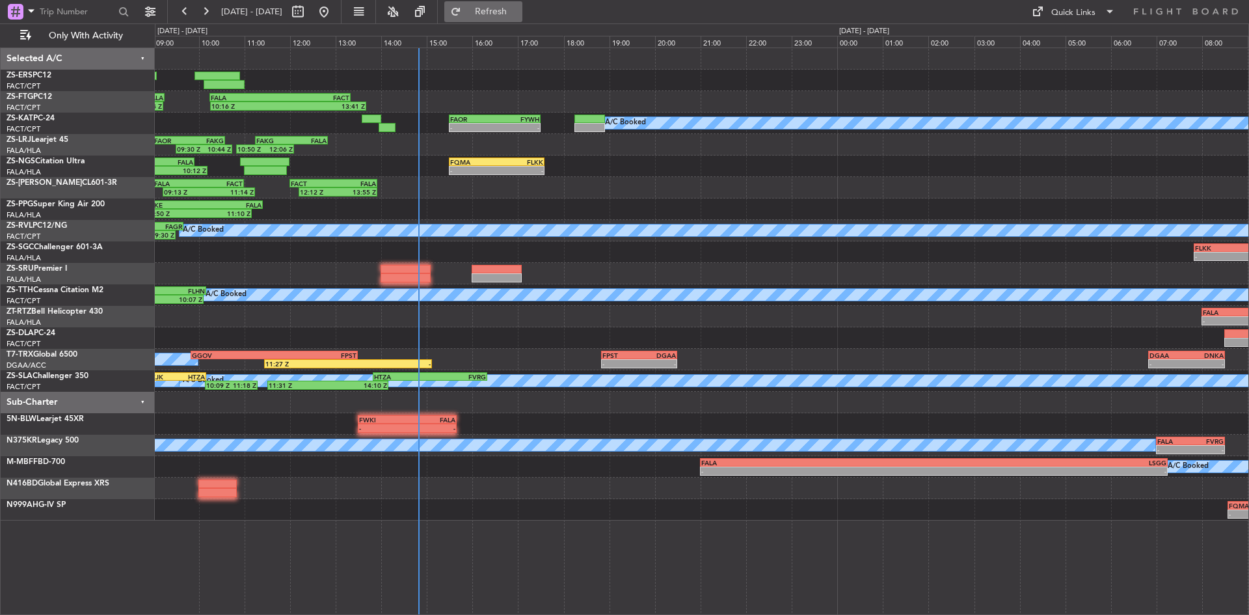
click at [522, 1] on button "Refresh" at bounding box center [483, 11] width 78 height 21
click at [518, 9] on span "Refresh" at bounding box center [491, 11] width 55 height 9
drag, startPoint x: 492, startPoint y: 12, endPoint x: 489, endPoint y: 33, distance: 21.1
click at [492, 12] on button "Refresh" at bounding box center [483, 11] width 78 height 21
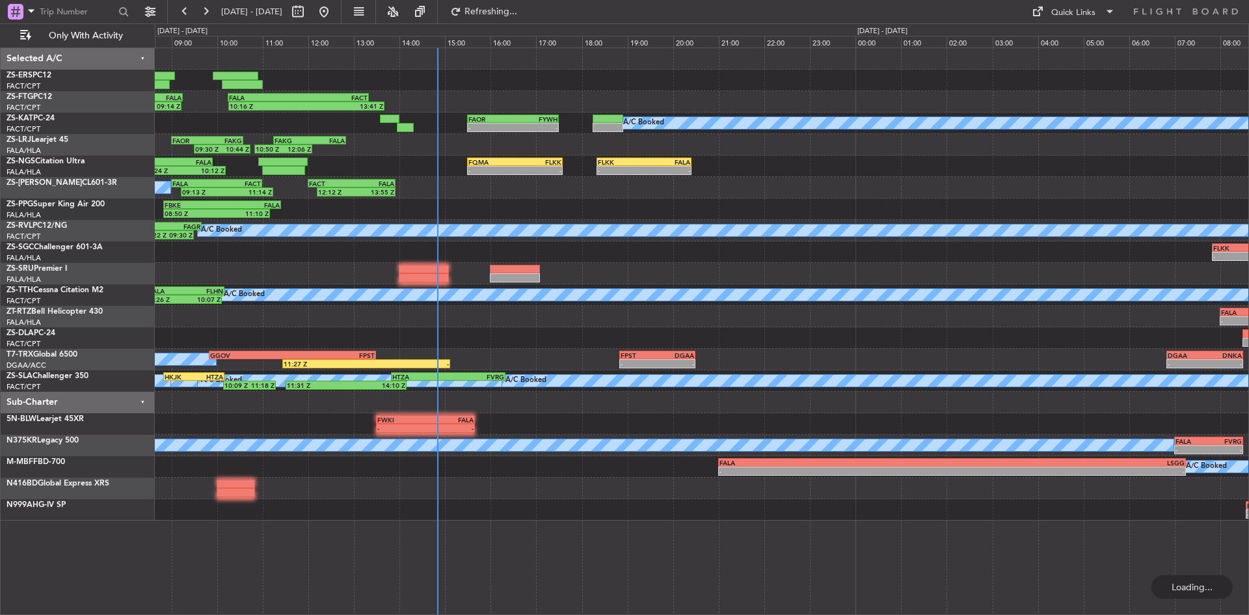
click at [462, 215] on div "08:50 Z 11:10 Z FBKE 08:50 Z FALA 11:25 Z FAPP 06:00 Z FBKE 08:10 Z 06:24 Z 08:…" at bounding box center [701, 208] width 1093 height 21
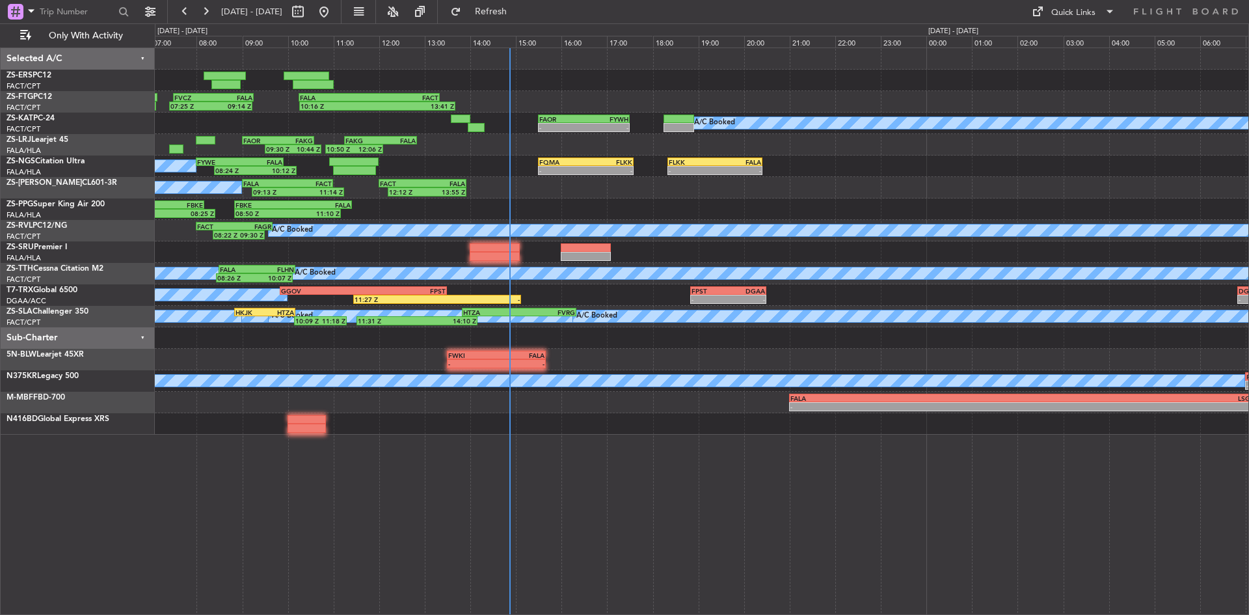
click at [494, 24] on div "0 0 07:00 08:00 09:00 10:00 11:00 12:00 13:00 [DATE] - [DATE] 14:00 15:00 16:00…" at bounding box center [701, 35] width 1093 height 23
click at [495, 20] on button "Refresh" at bounding box center [483, 11] width 78 height 21
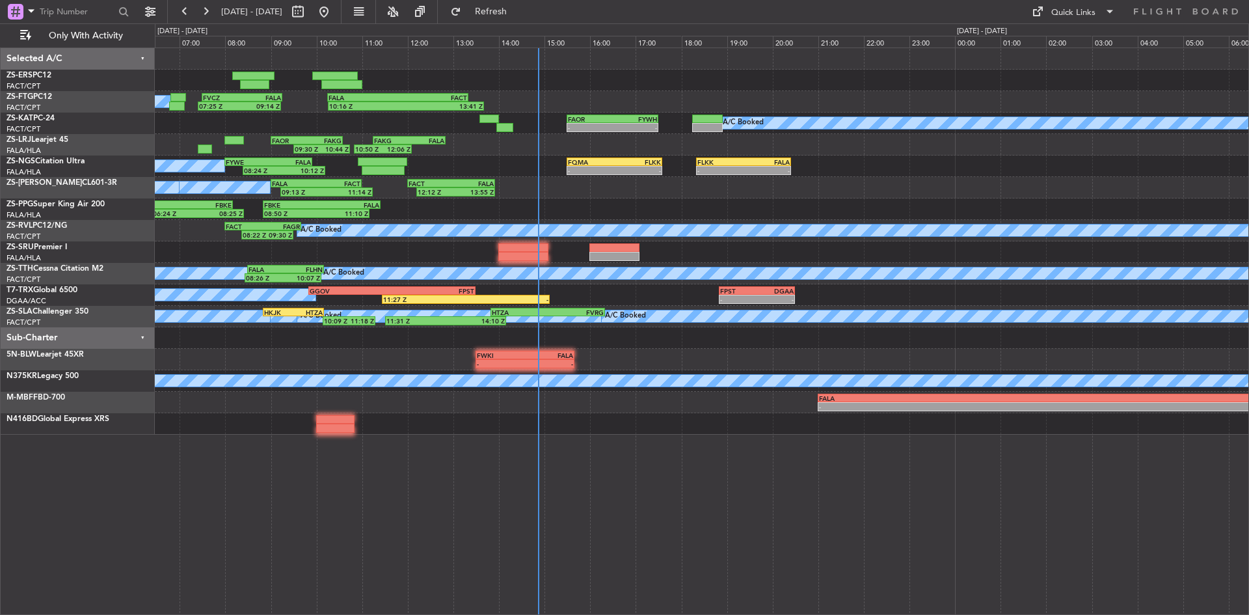
click at [304, 357] on div "- - FWKI 13:30 Z FALA 15:40 Z" at bounding box center [701, 359] width 1093 height 21
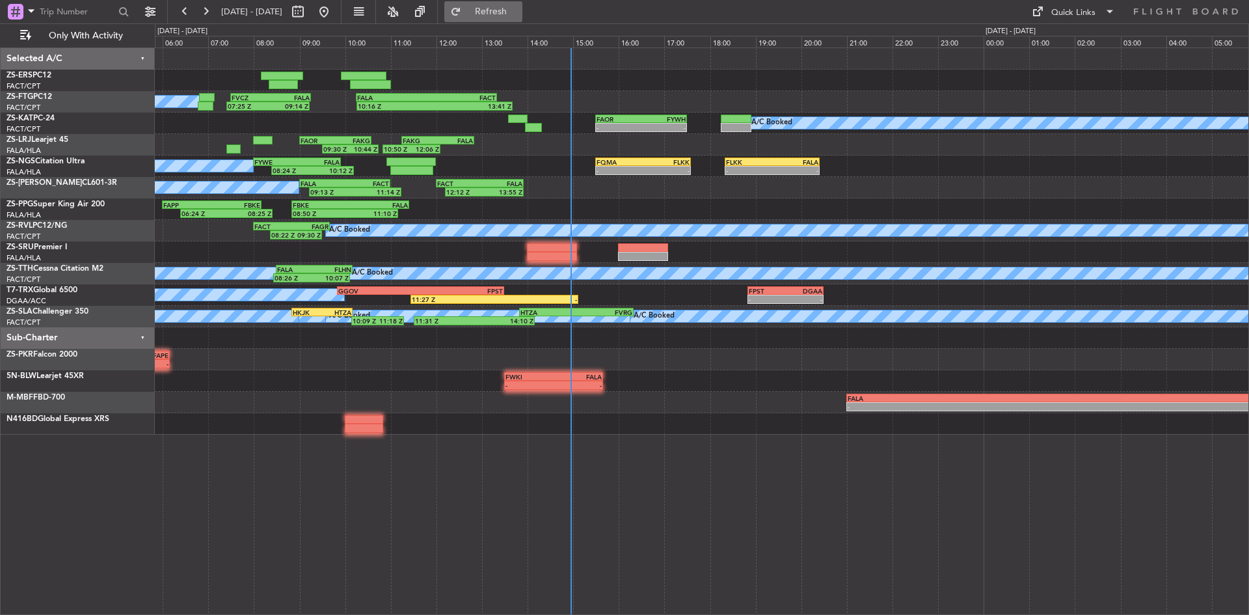
click at [518, 8] on span "Refresh" at bounding box center [491, 11] width 55 height 9
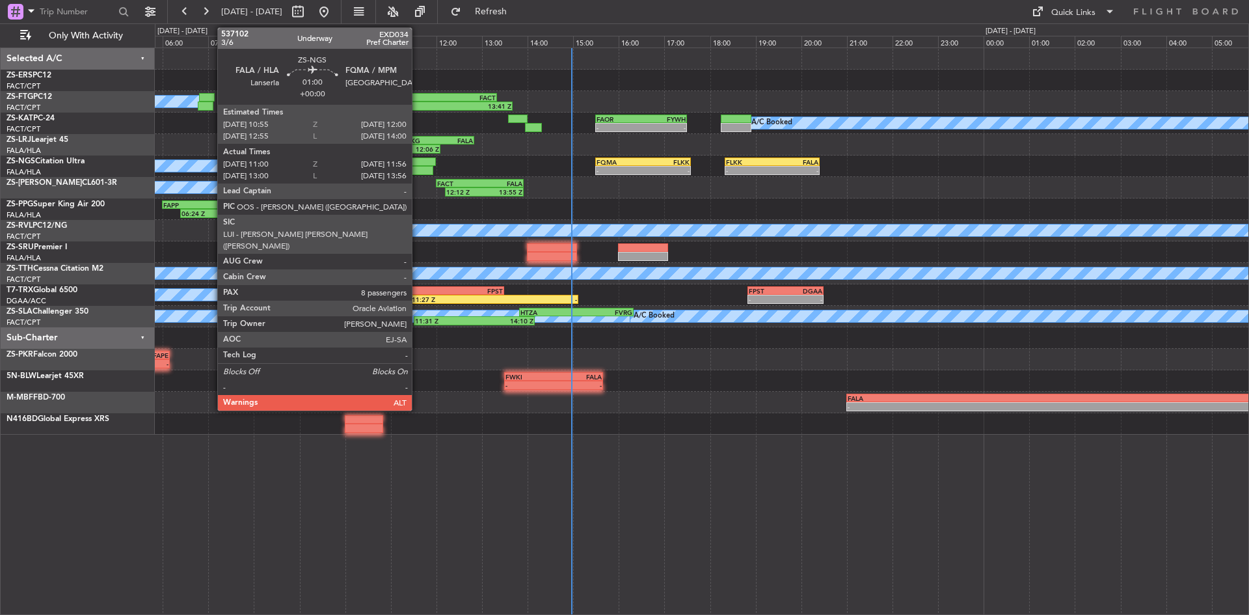
click at [417, 165] on div at bounding box center [410, 161] width 49 height 9
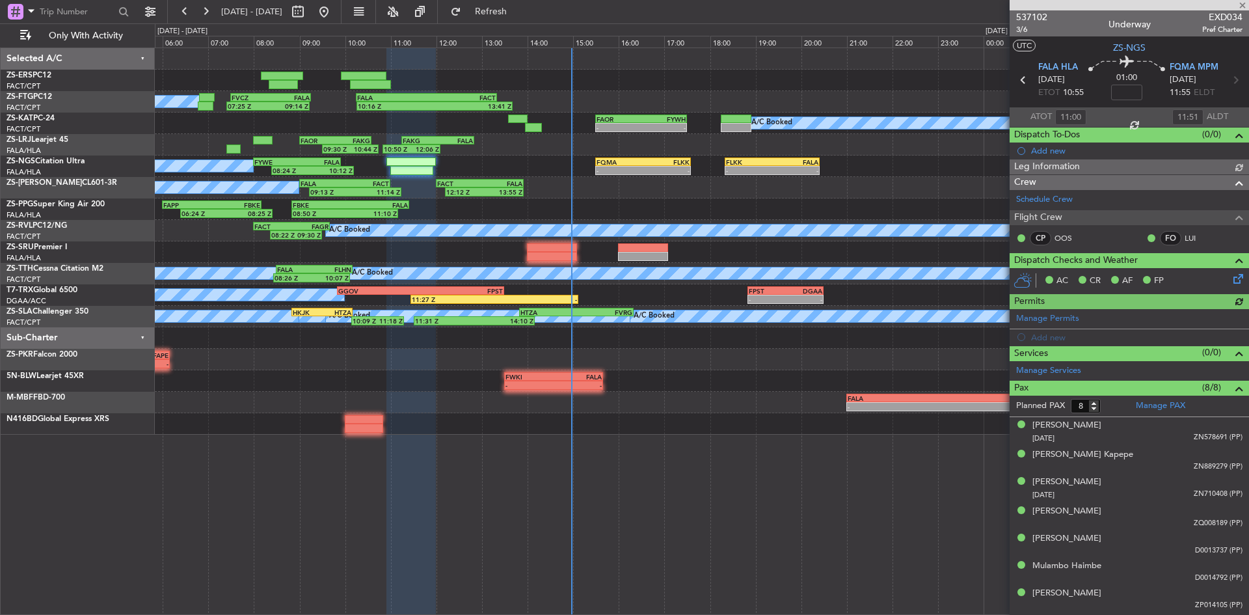
scroll to position [24, 0]
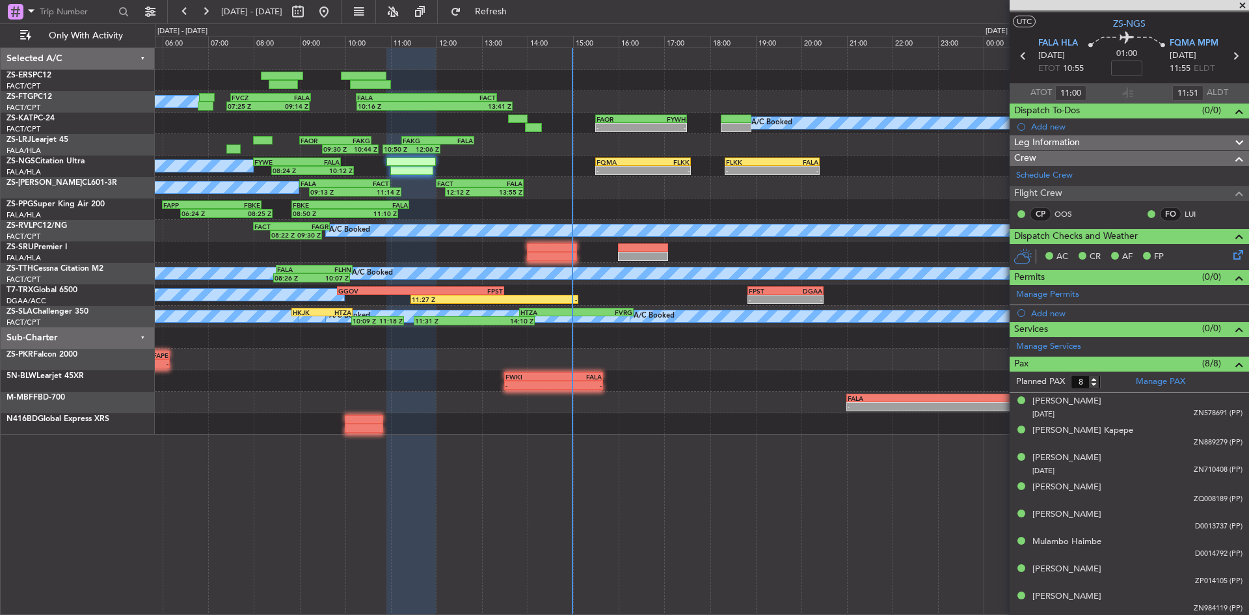
click at [1242, 4] on span at bounding box center [1242, 6] width 13 height 12
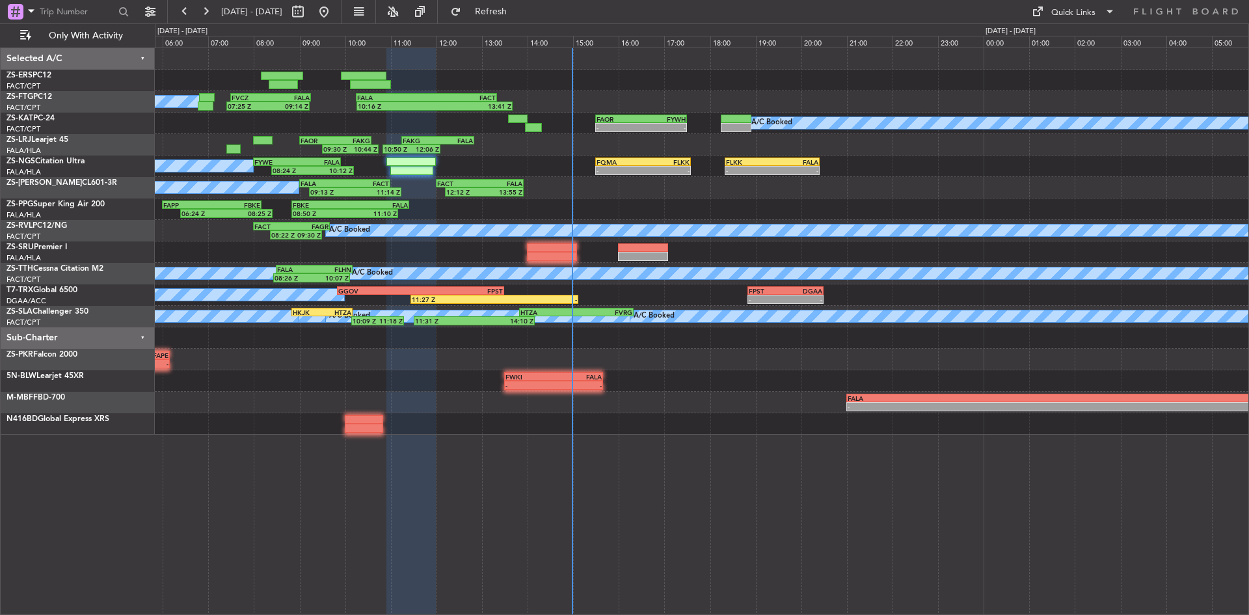
type input "0"
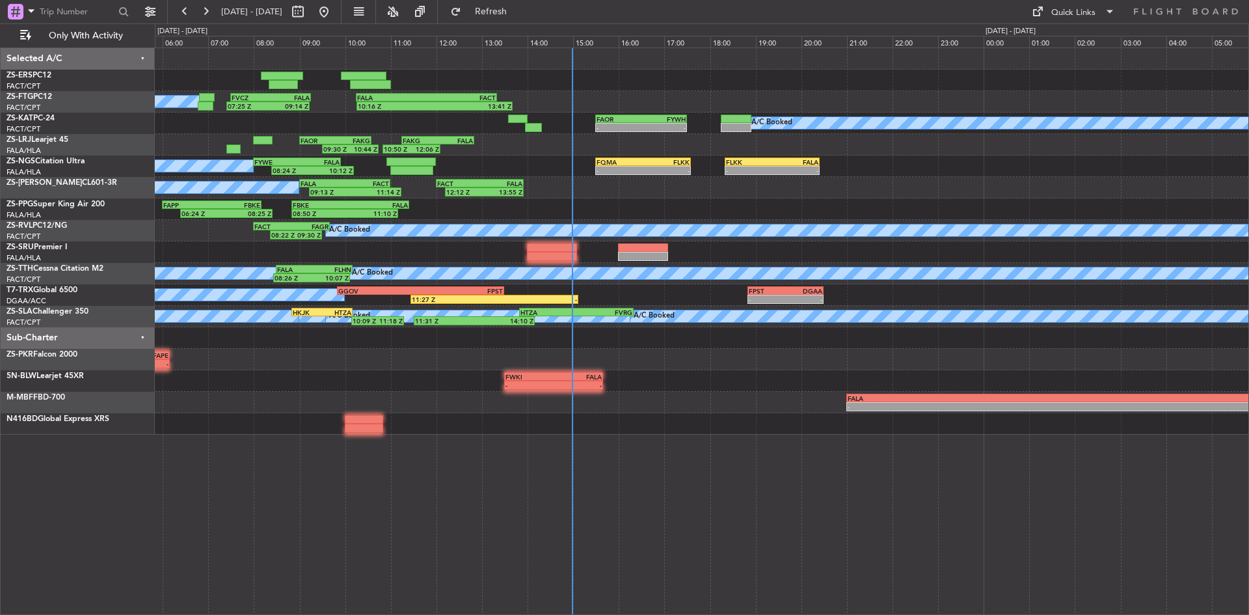
scroll to position [0, 0]
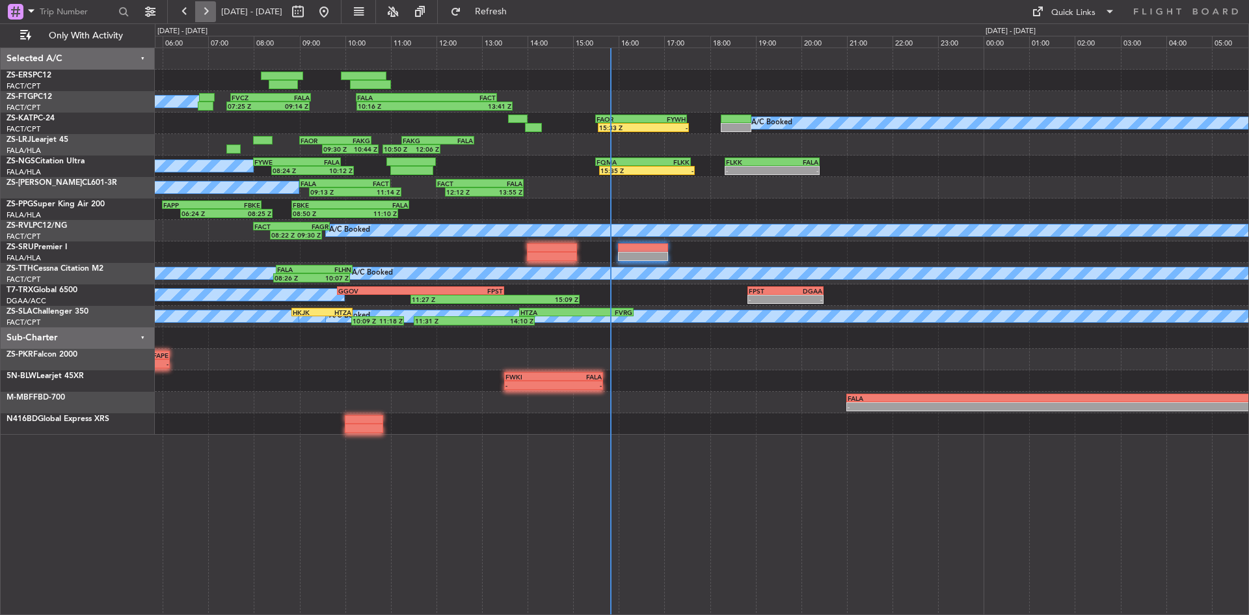
click at [202, 8] on button at bounding box center [205, 11] width 21 height 21
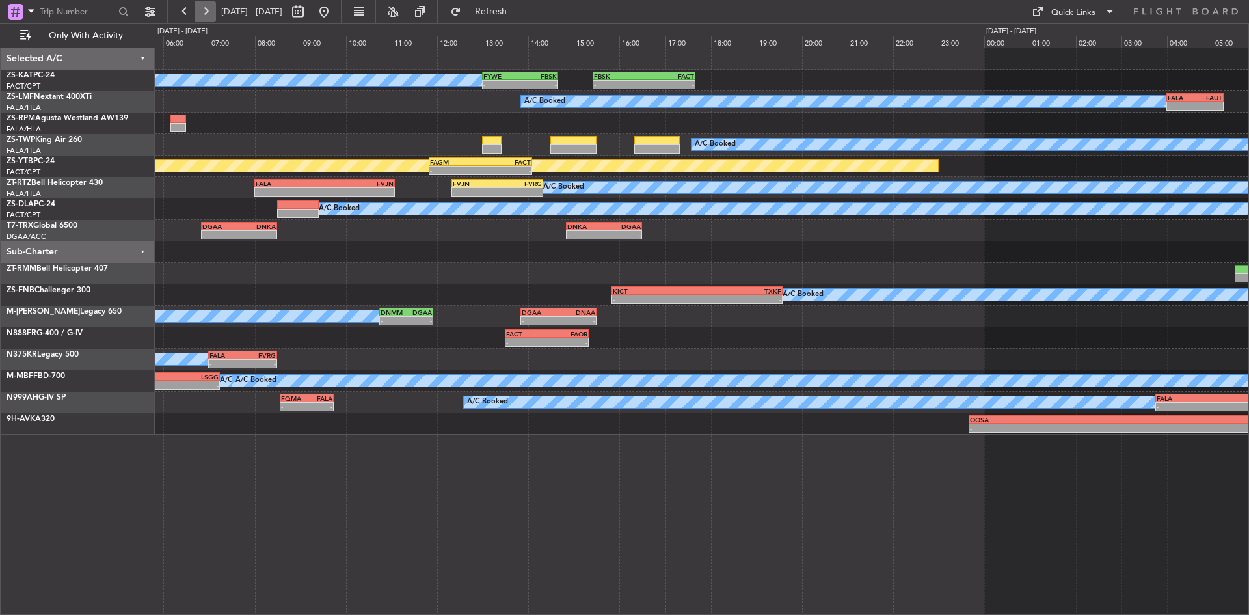
click at [211, 16] on button at bounding box center [205, 11] width 21 height 21
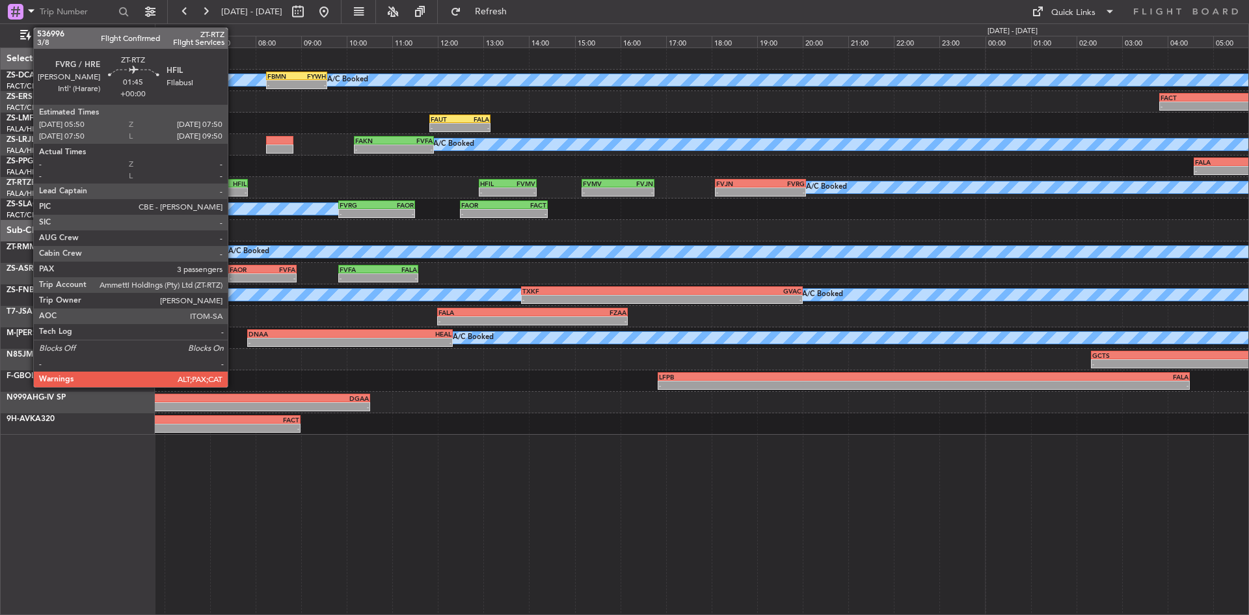
click at [233, 183] on div "HFIL" at bounding box center [224, 183] width 44 height 8
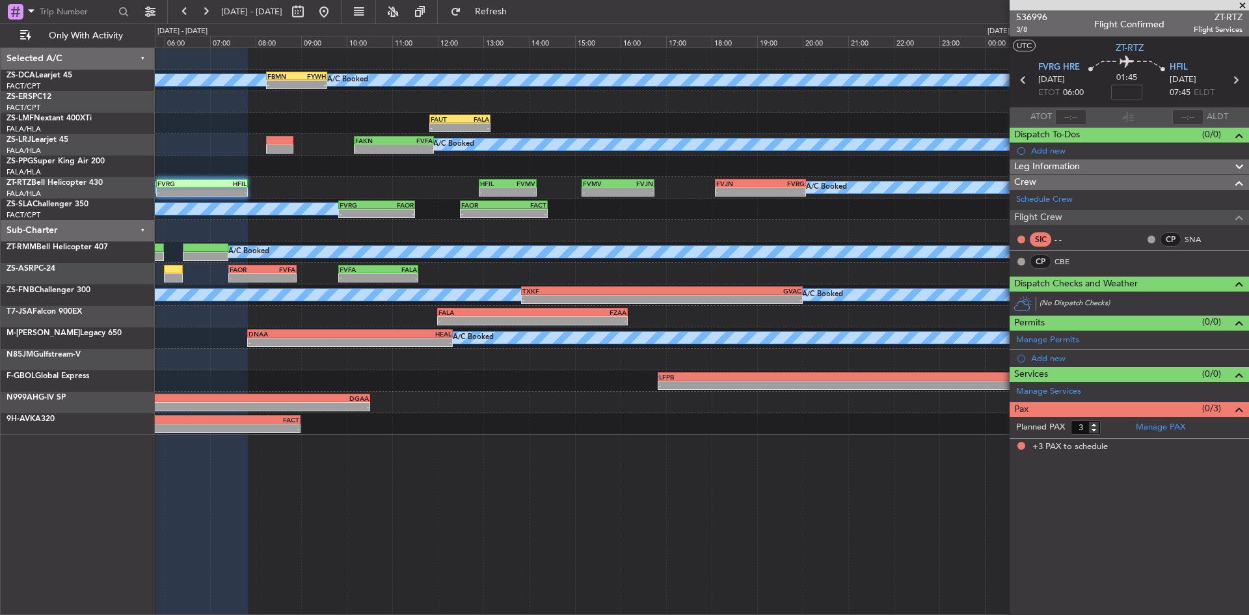
click at [1235, 5] on div at bounding box center [1128, 5] width 239 height 10
click at [1243, 4] on span at bounding box center [1242, 6] width 13 height 12
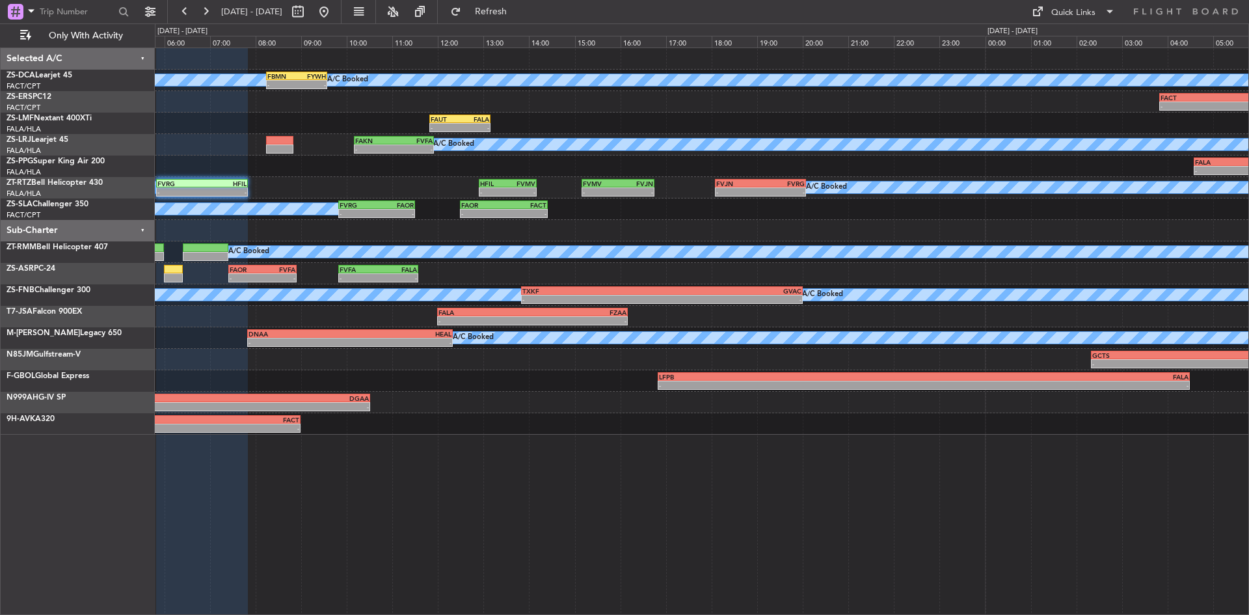
type input "0"
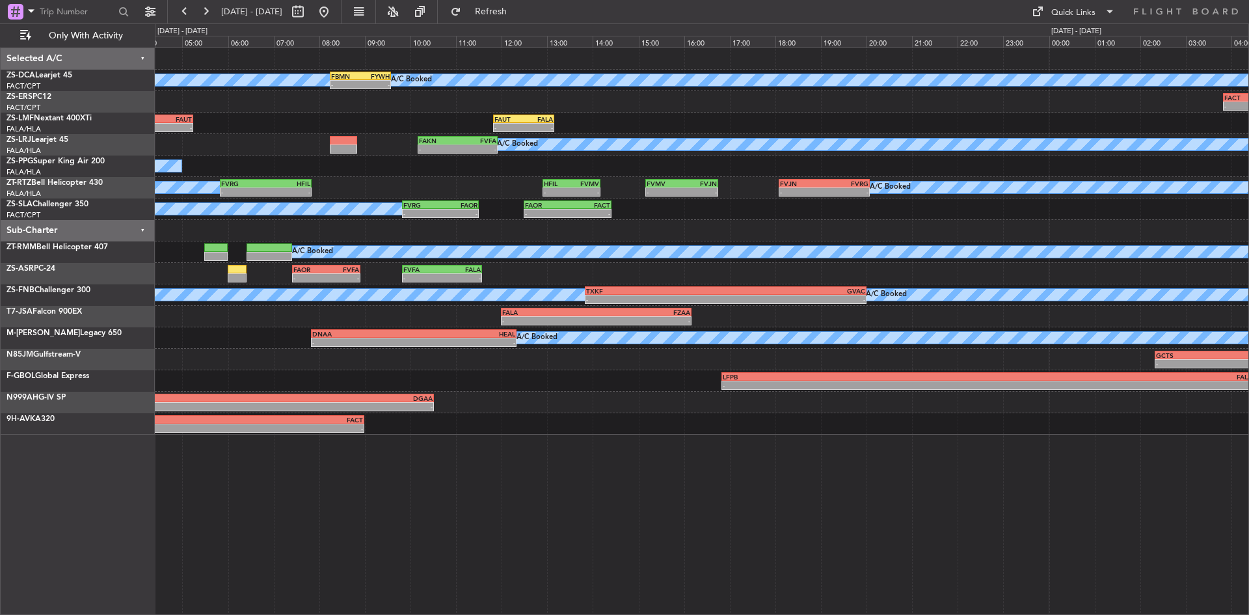
click at [240, 238] on div at bounding box center [701, 230] width 1093 height 21
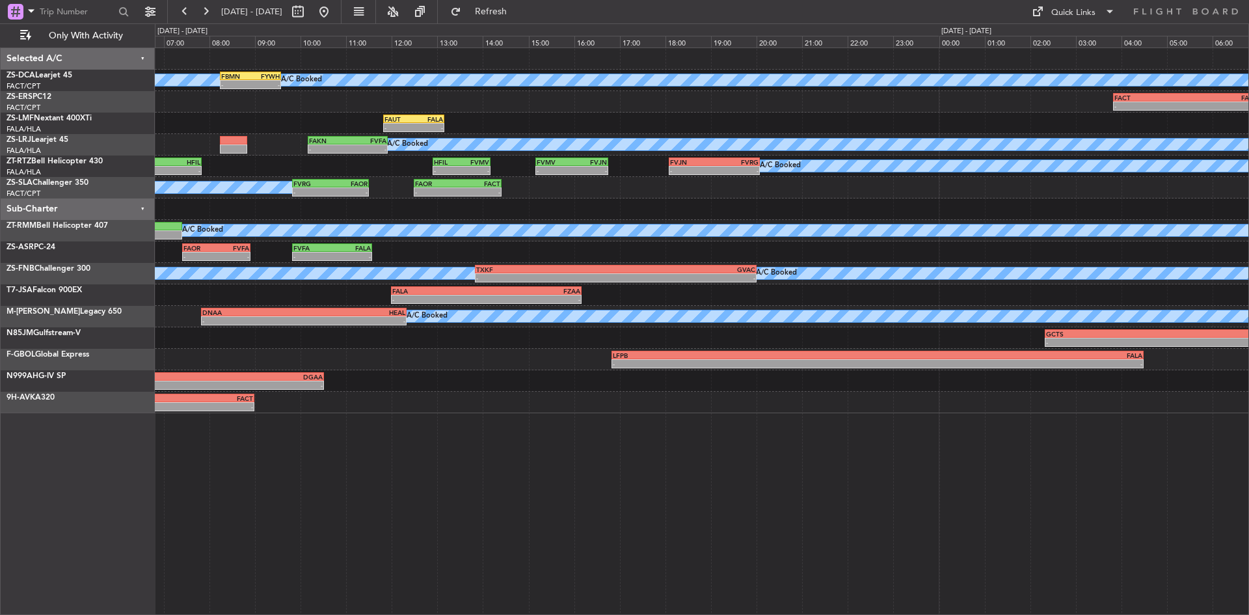
click at [441, 211] on div at bounding box center [701, 208] width 1093 height 21
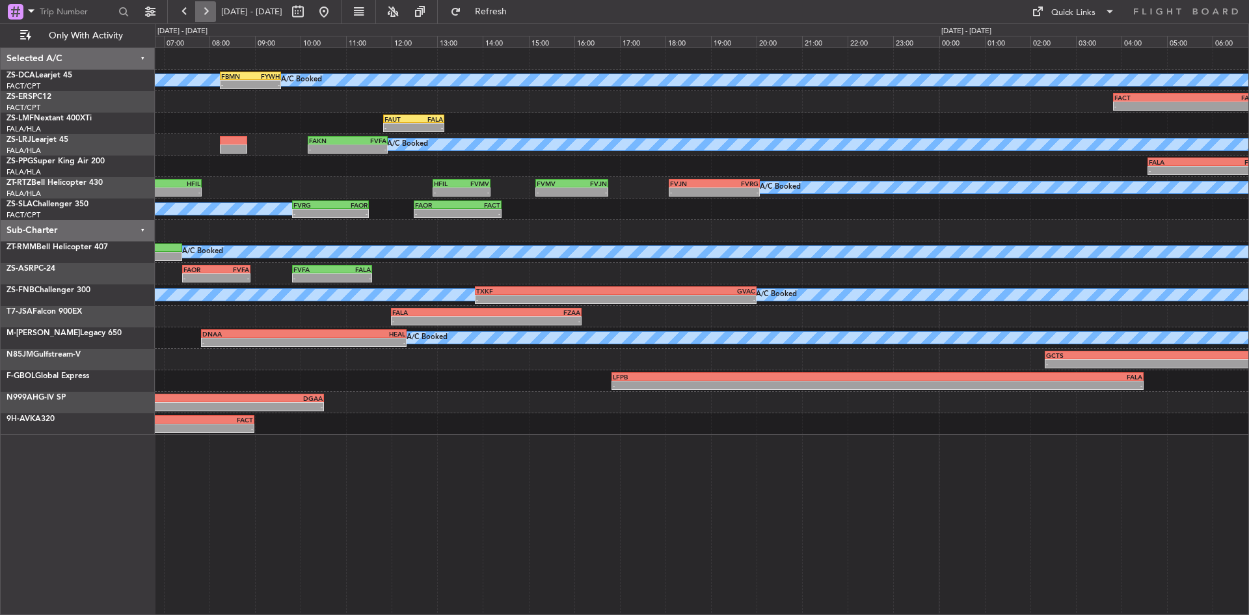
click at [206, 13] on button at bounding box center [205, 11] width 21 height 21
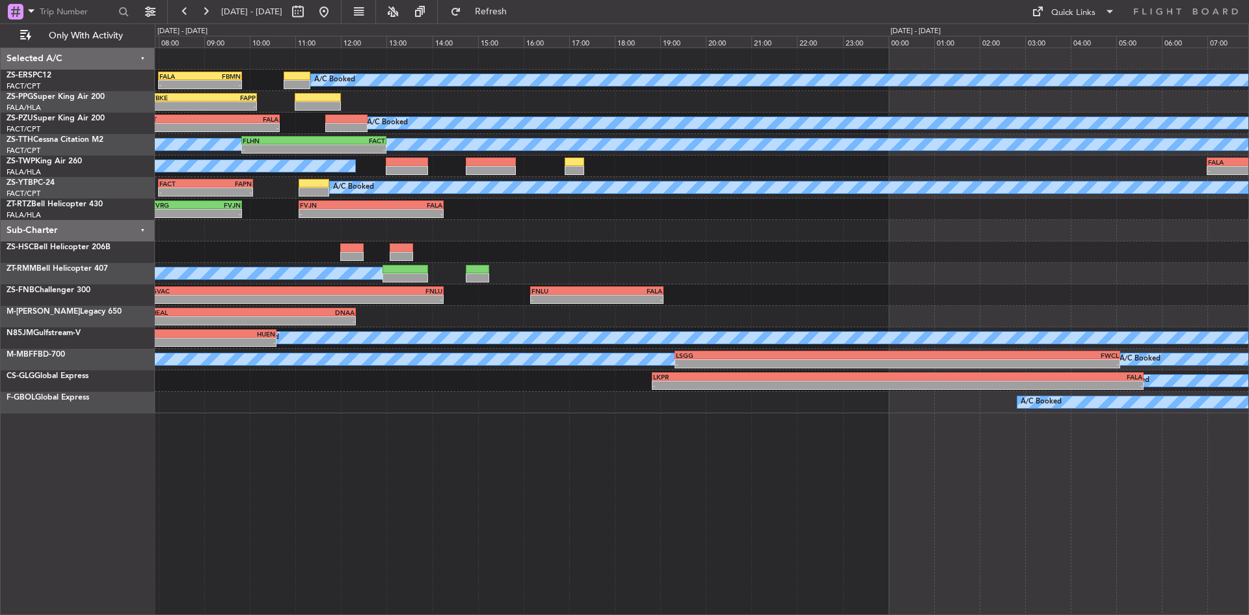
click at [749, 286] on div "FALA 08:00 Z FBMN 09:50 Z - - A/C Booked FACT 03:50 Z FALA 07:00 Z - - - - FBKE…" at bounding box center [701, 230] width 1093 height 365
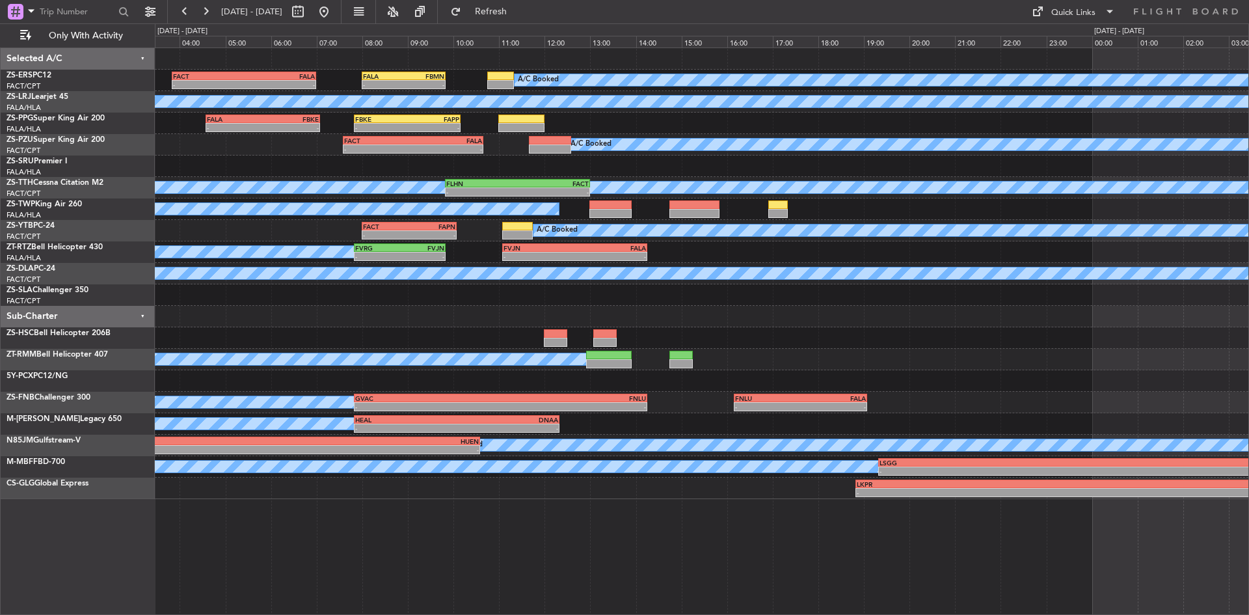
click at [856, 388] on div "FALA 08:00 Z FBMN 09:50 Z - - A/C Booked FACT 03:50 Z FALA 07:00 Z - - A/C Book…" at bounding box center [701, 273] width 1093 height 451
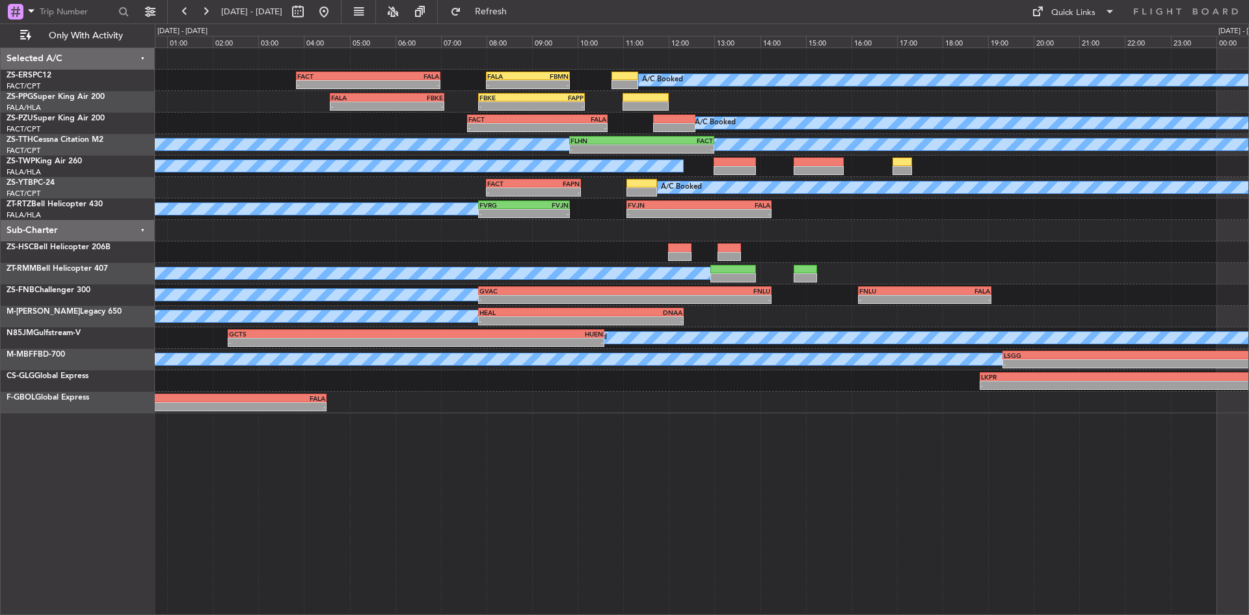
click at [564, 488] on div "A/C Booked - - FACT 03:50 Z FALA 07:00 Z - - FALA 08:00 Z FBMN 09:50 Z - - FALA…" at bounding box center [702, 330] width 1094 height 567
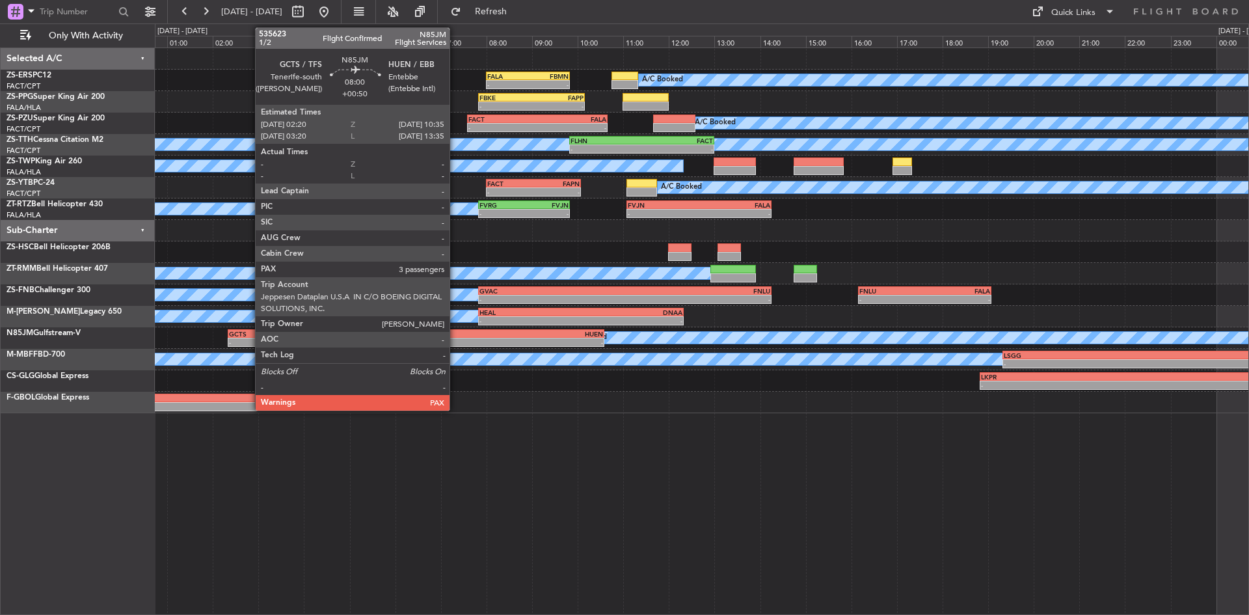
click at [455, 342] on div "-" at bounding box center [509, 342] width 187 height 8
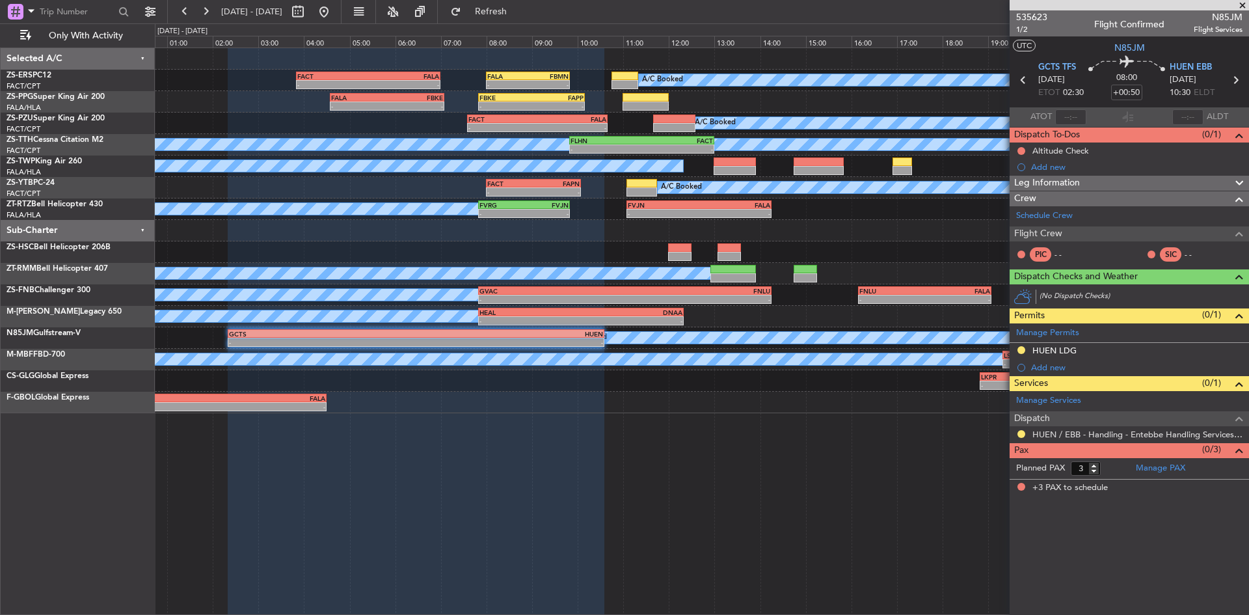
click at [1239, 7] on span at bounding box center [1242, 6] width 13 height 12
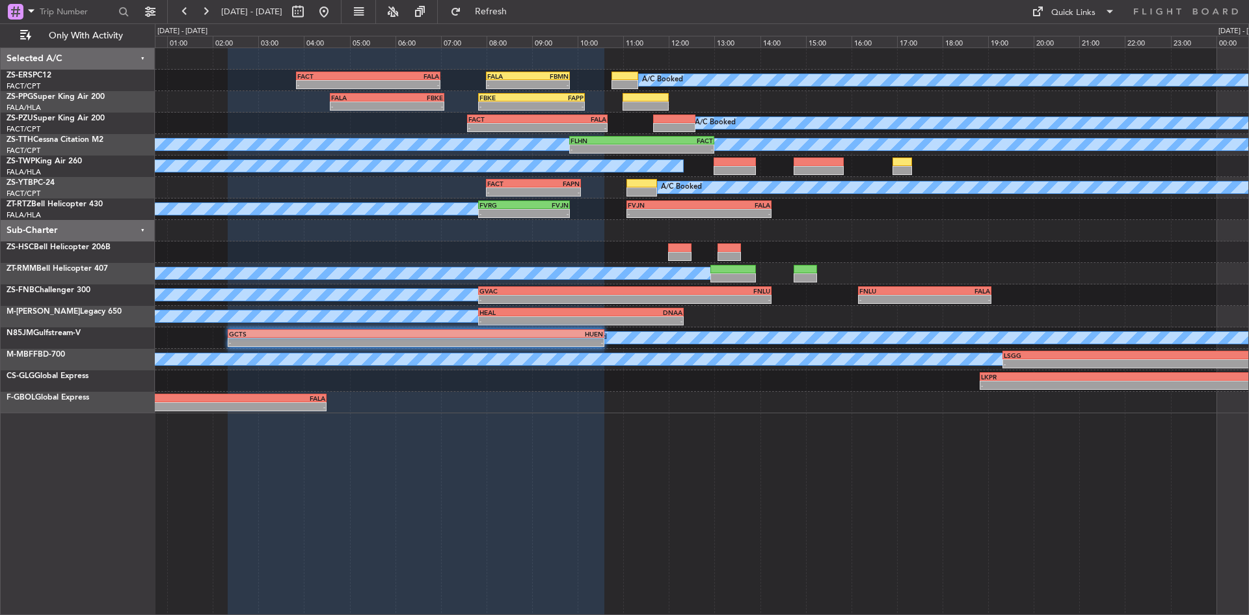
type input "0"
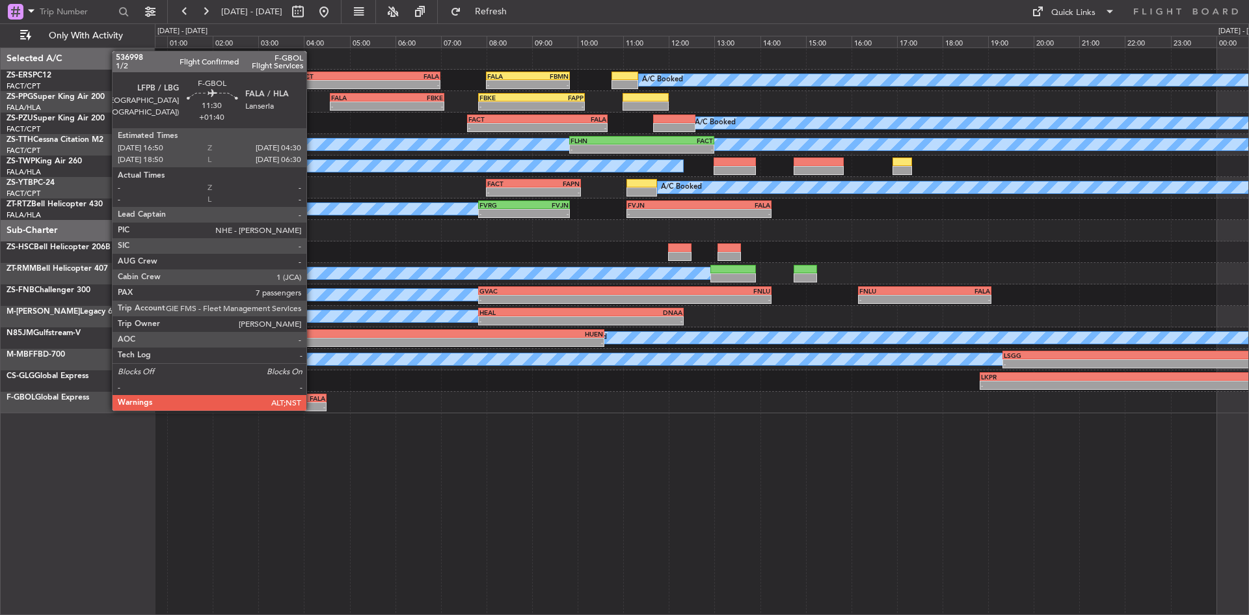
click at [312, 409] on div "-" at bounding box center [192, 407] width 265 height 8
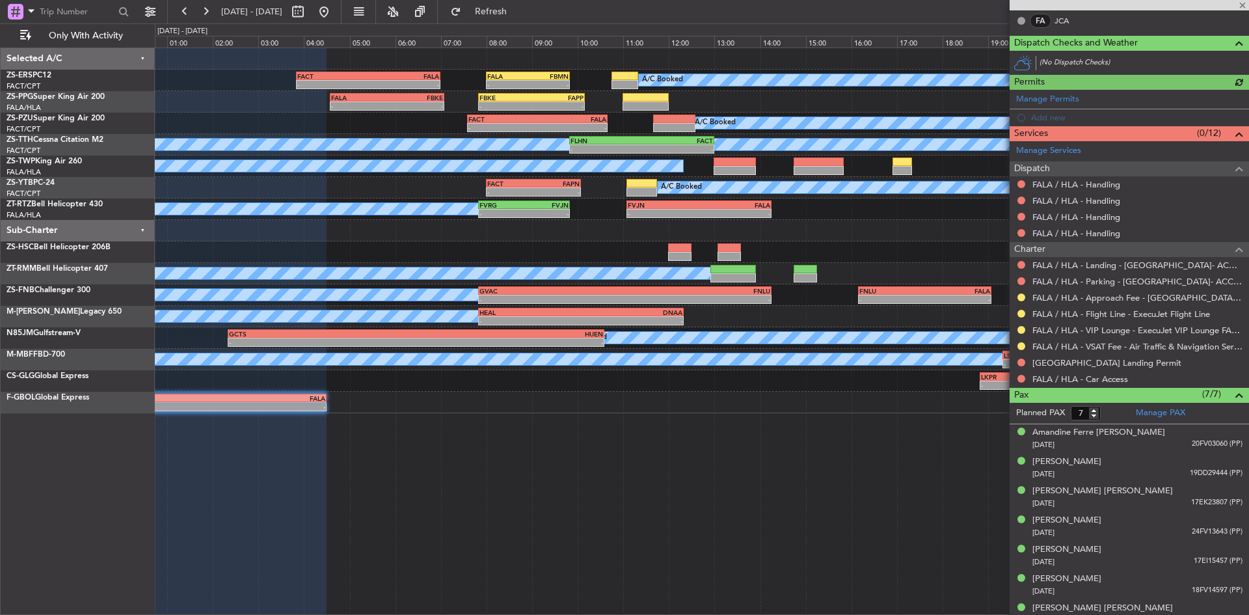
scroll to position [274, 0]
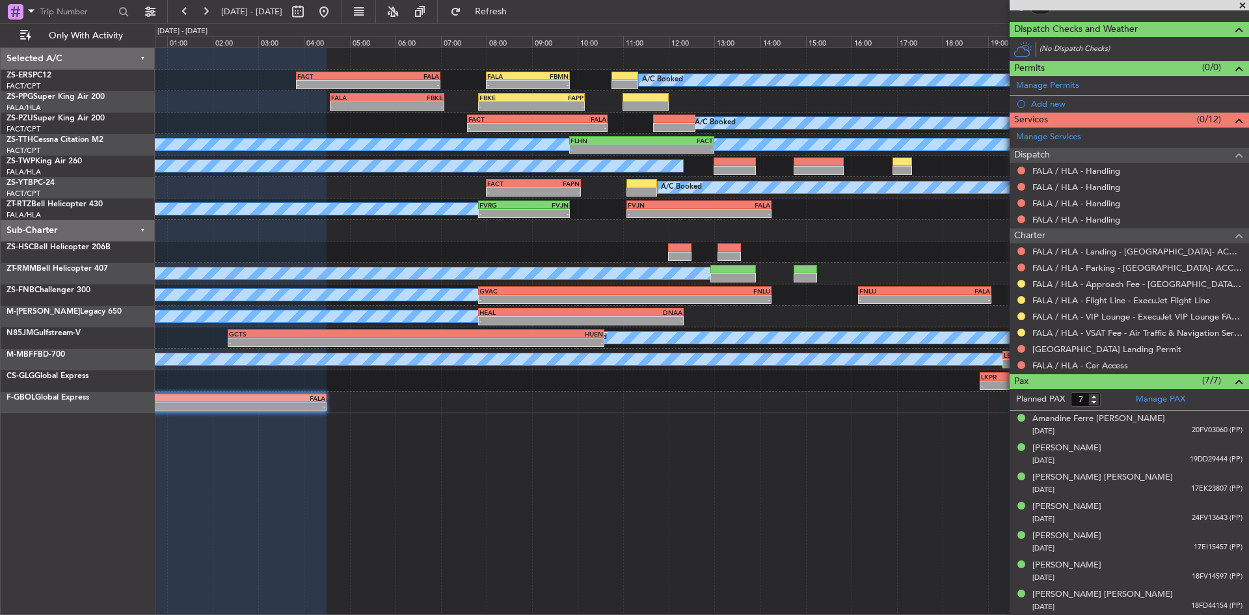
click at [1241, 5] on span at bounding box center [1242, 6] width 13 height 12
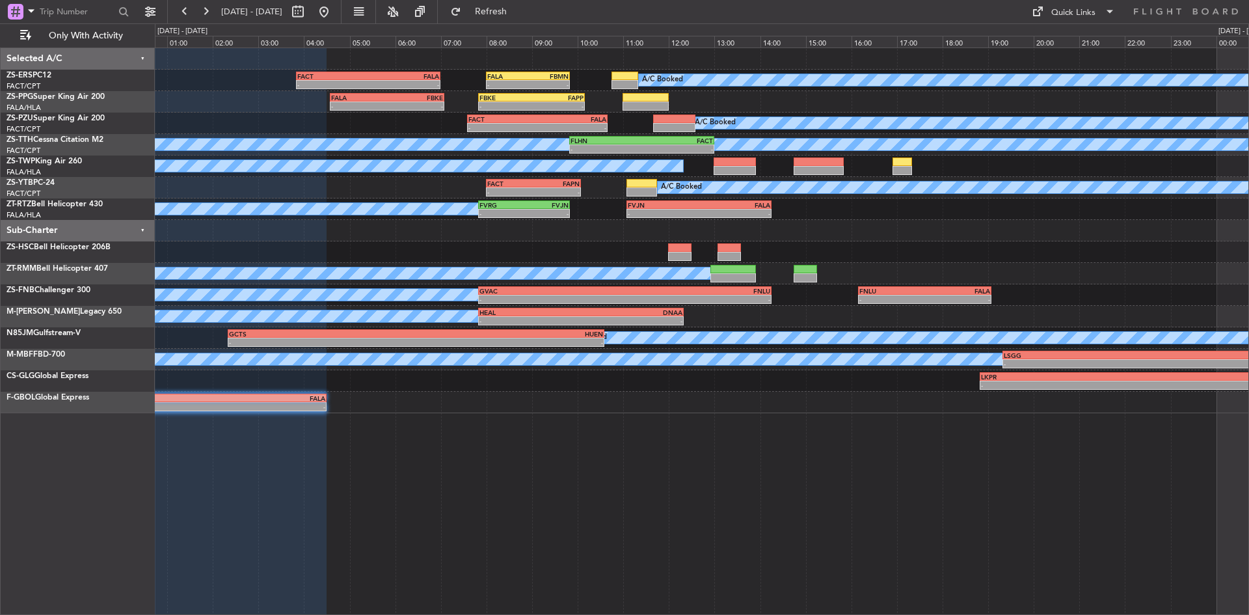
type input "0"
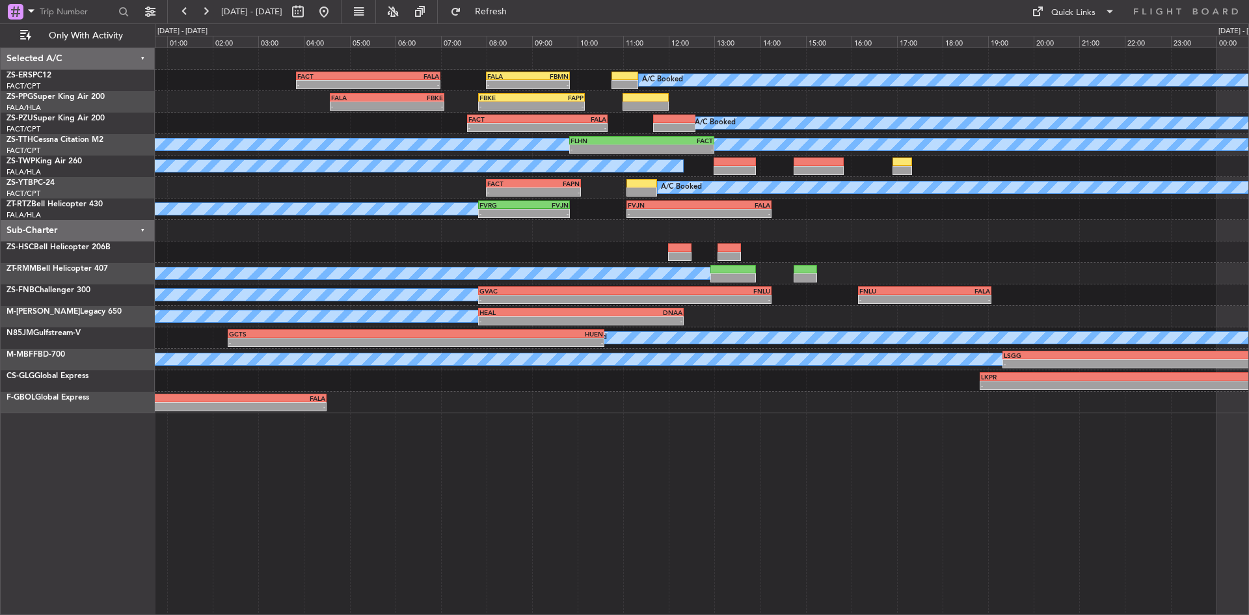
scroll to position [0, 0]
click at [334, 5] on button at bounding box center [323, 11] width 21 height 21
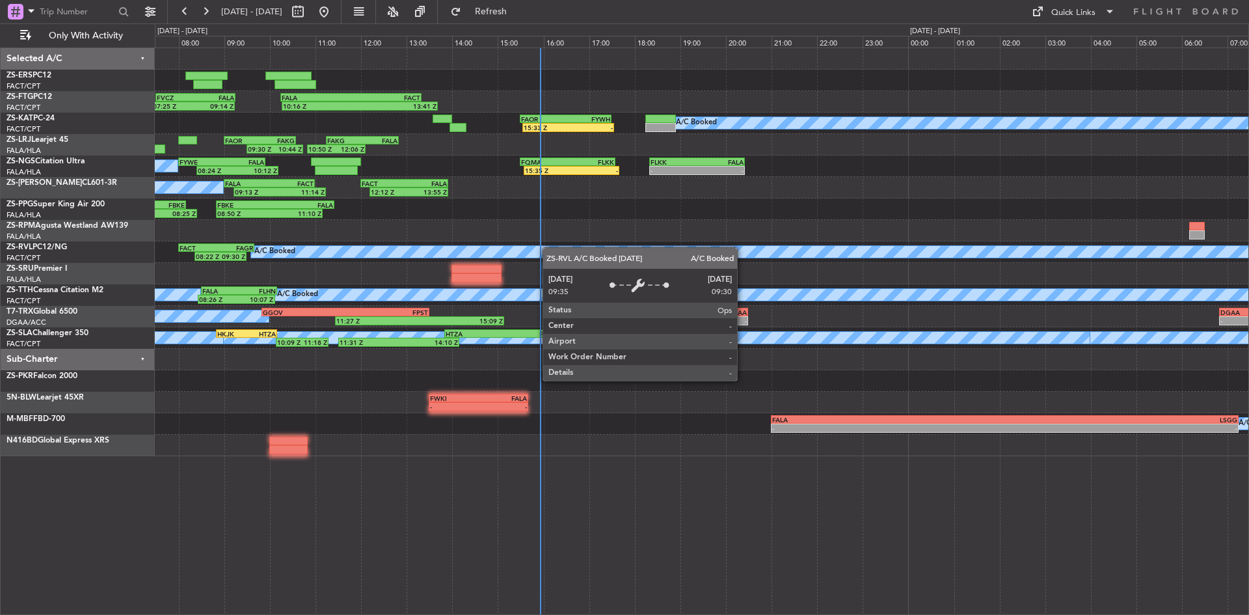
click at [504, 255] on div "FALA 10:15 Z FACT 13:20 Z 10:16 Z 13:41 Z 07:25 Z 09:14 Z FVCZ 07:30 Z FALA 09:…" at bounding box center [701, 252] width 1093 height 408
